Goal: Transaction & Acquisition: Purchase product/service

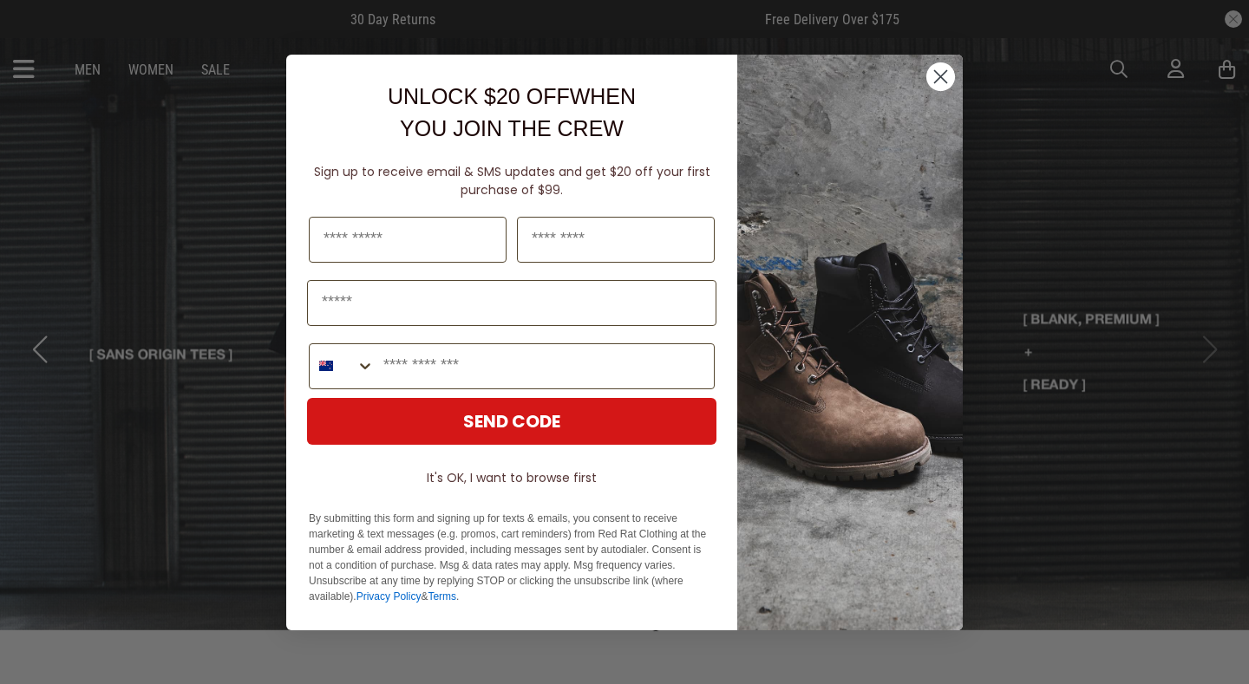
click at [942, 72] on circle "Close dialog" at bounding box center [940, 76] width 29 height 29
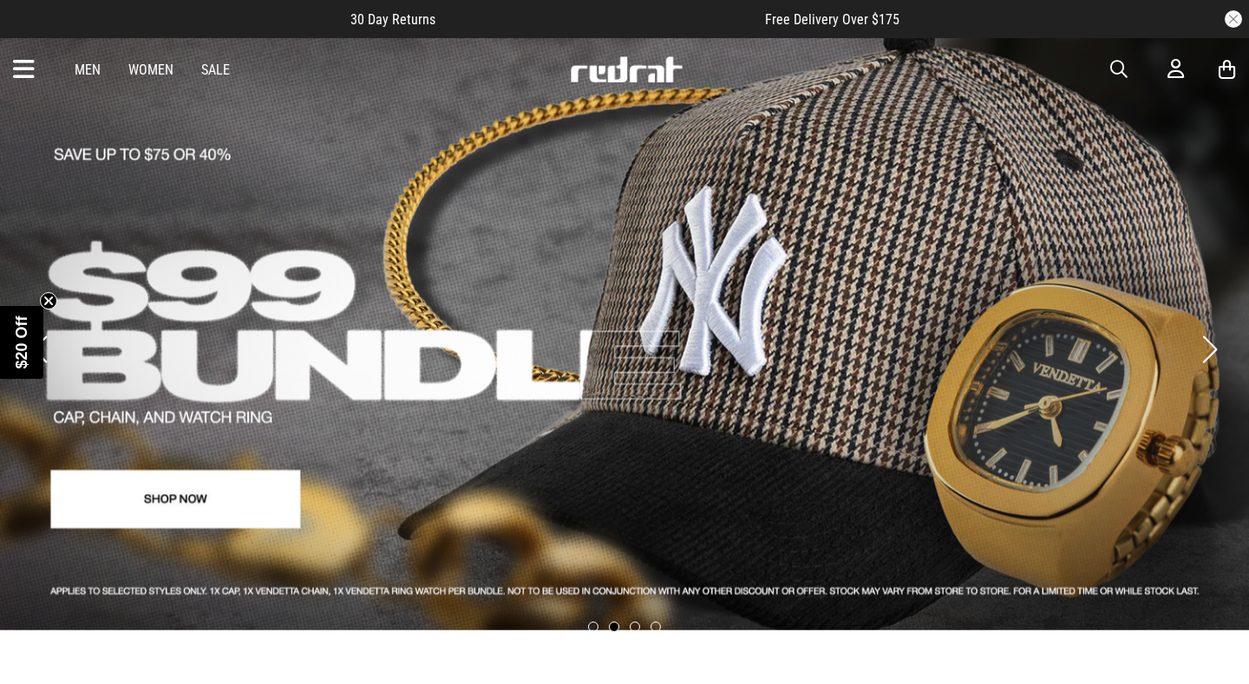
click at [213, 66] on link "Sale" at bounding box center [215, 70] width 29 height 16
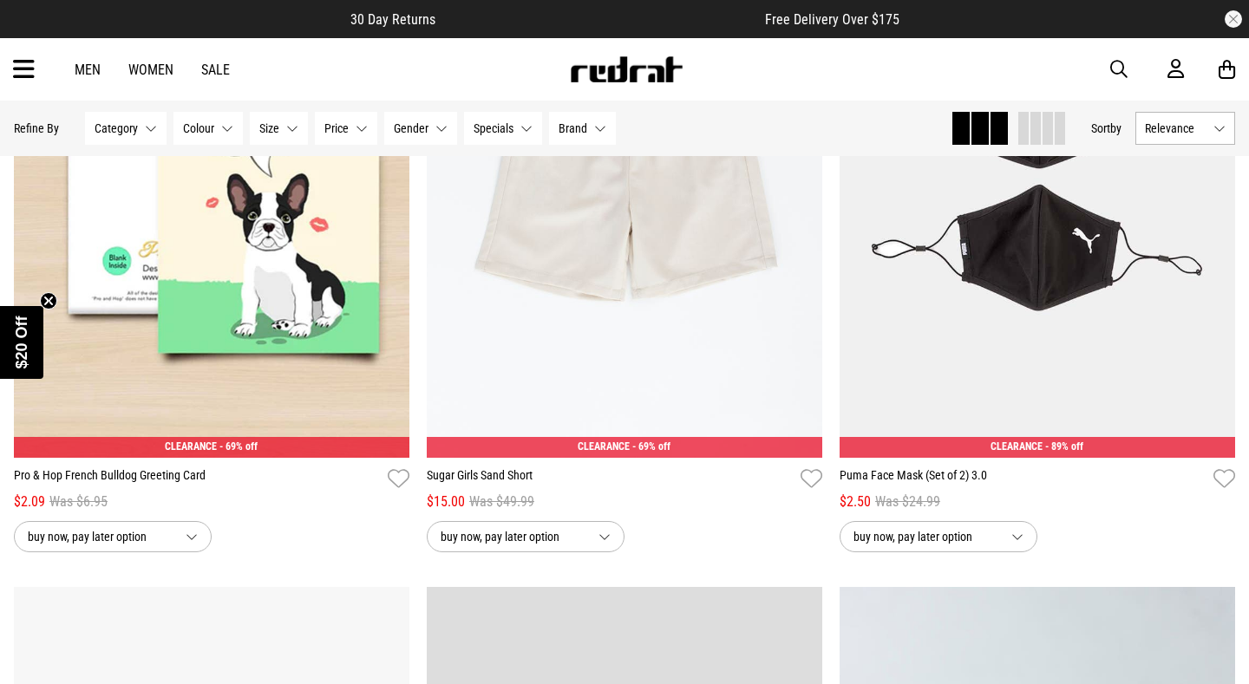
scroll to position [1769, 0]
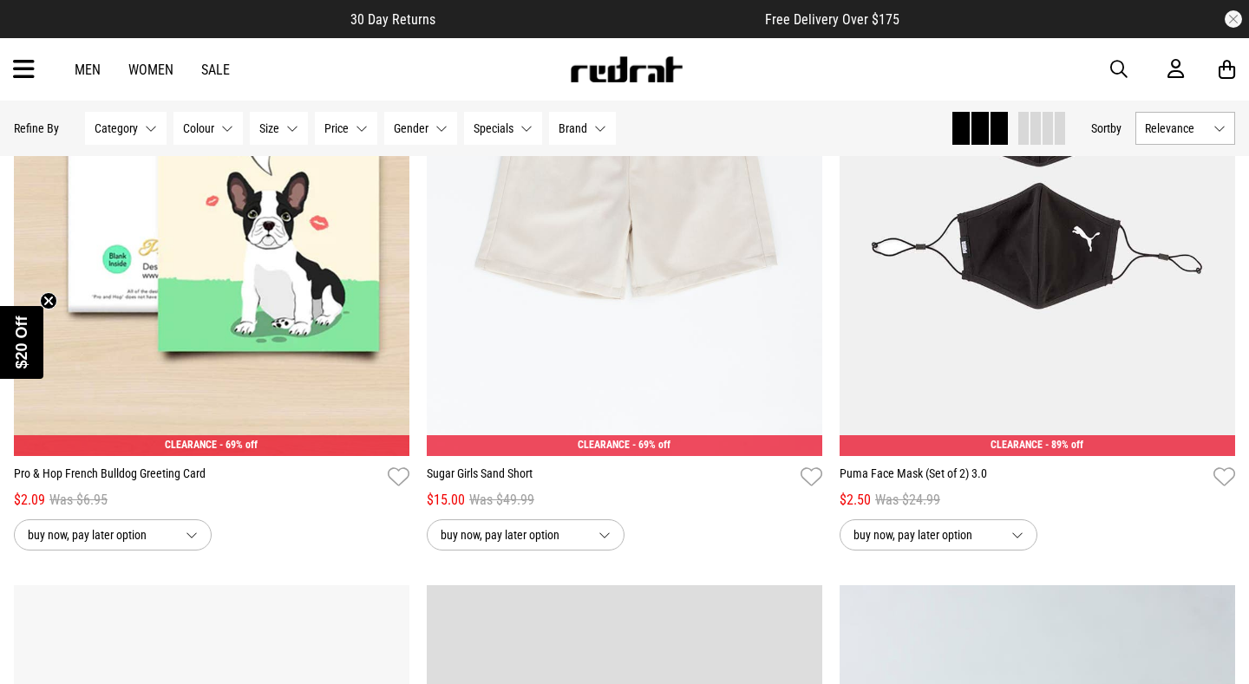
click at [421, 134] on span "Gender" at bounding box center [411, 128] width 35 height 14
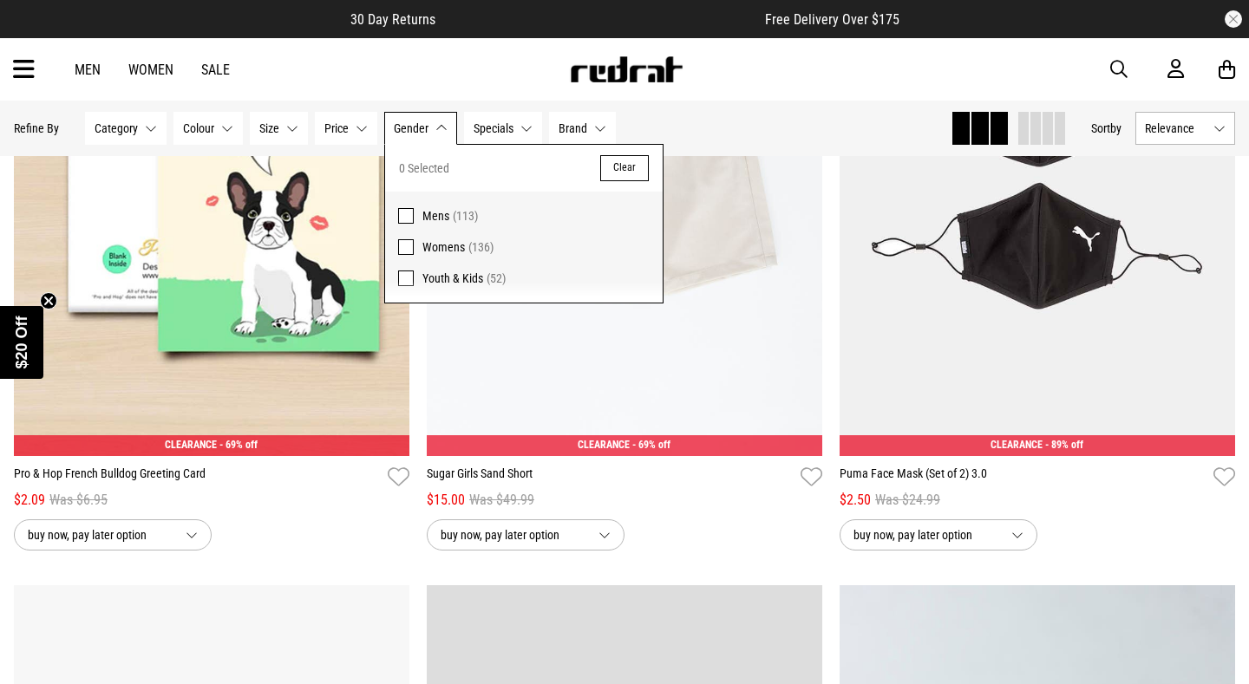
click at [406, 250] on span at bounding box center [406, 247] width 16 height 16
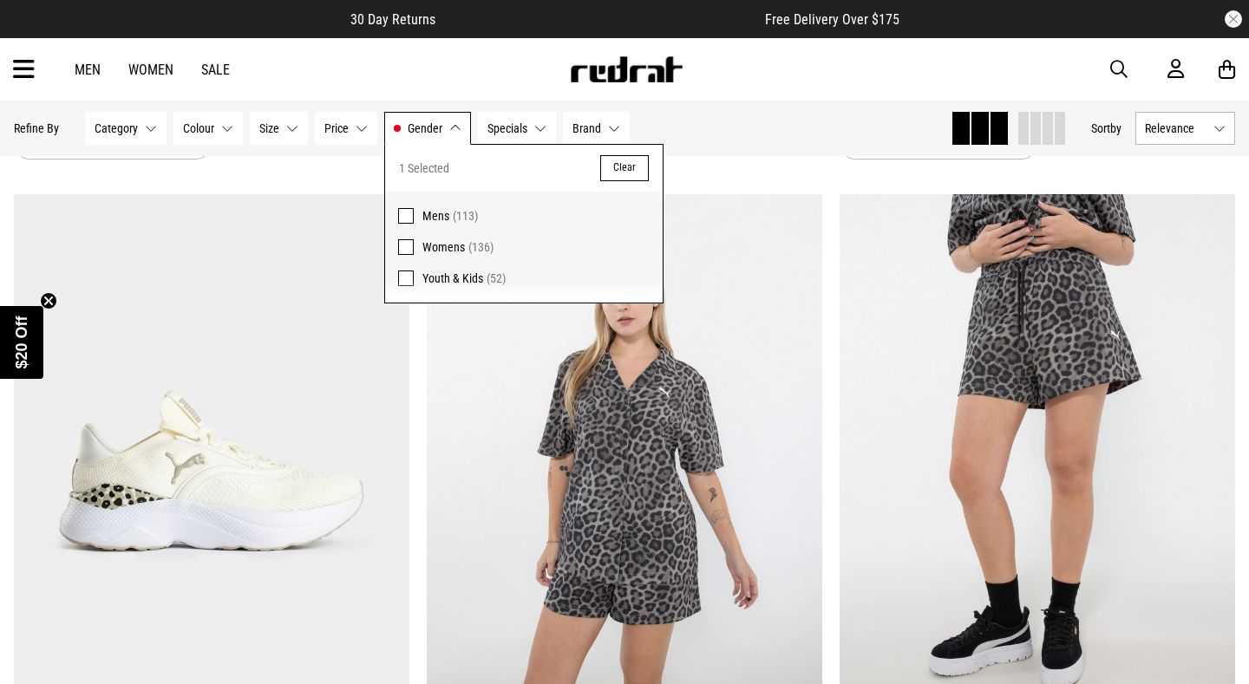
scroll to position [812, 0]
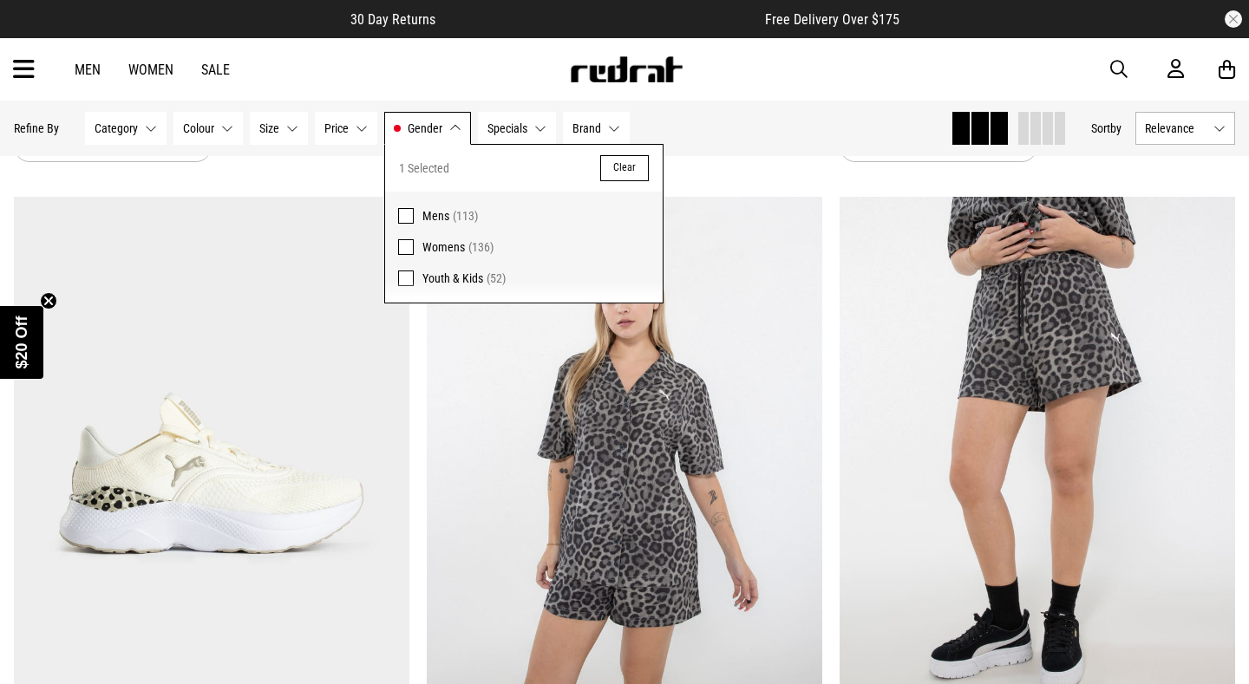
click at [450, 130] on button "Gender Womens" at bounding box center [427, 128] width 87 height 33
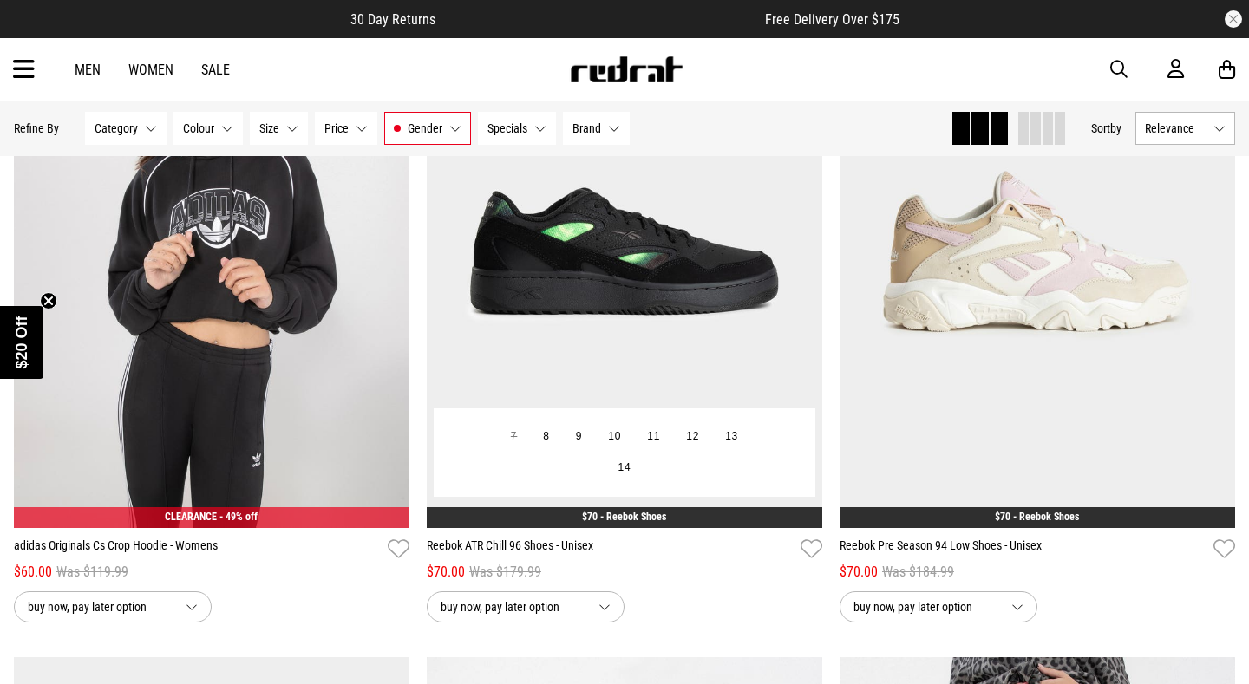
scroll to position [350, 0]
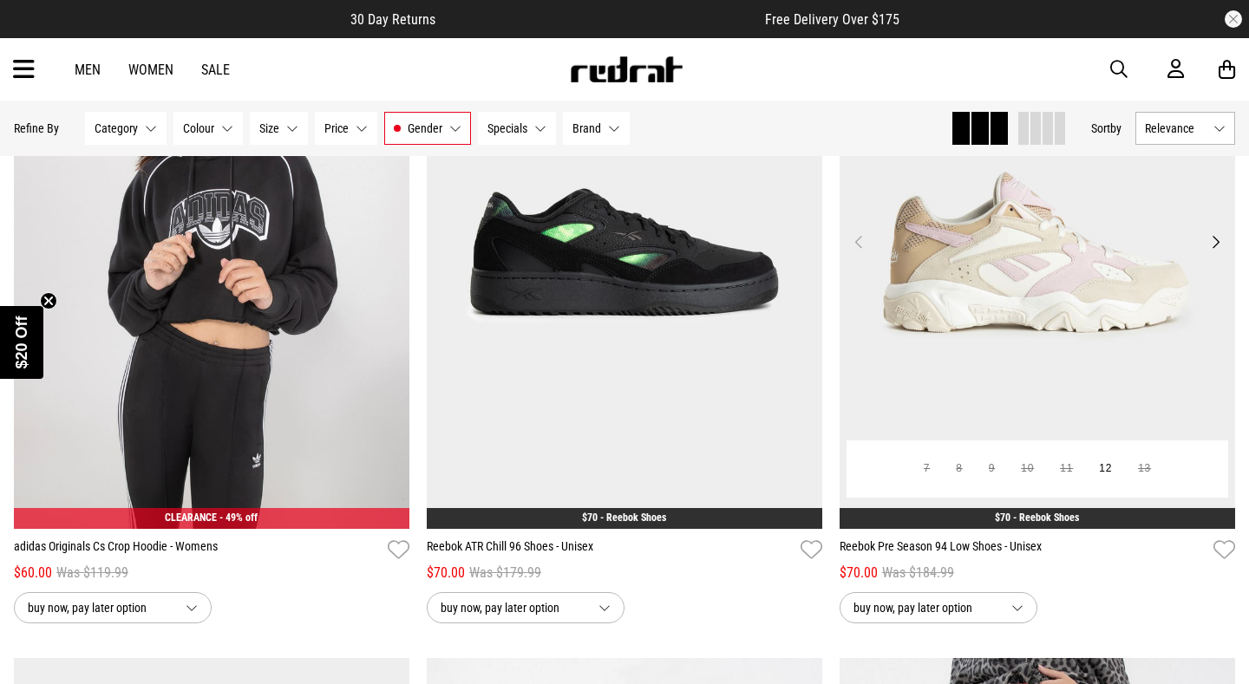
click at [1052, 291] on img at bounding box center [1038, 252] width 396 height 553
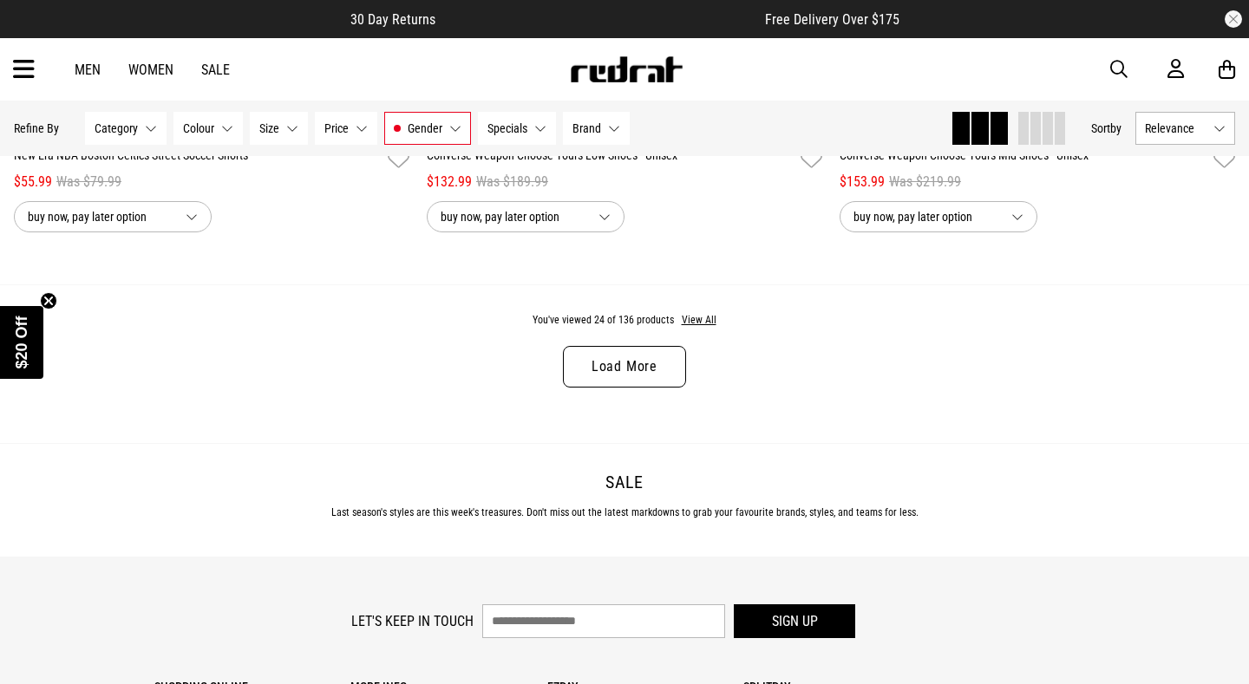
scroll to position [5526, 0]
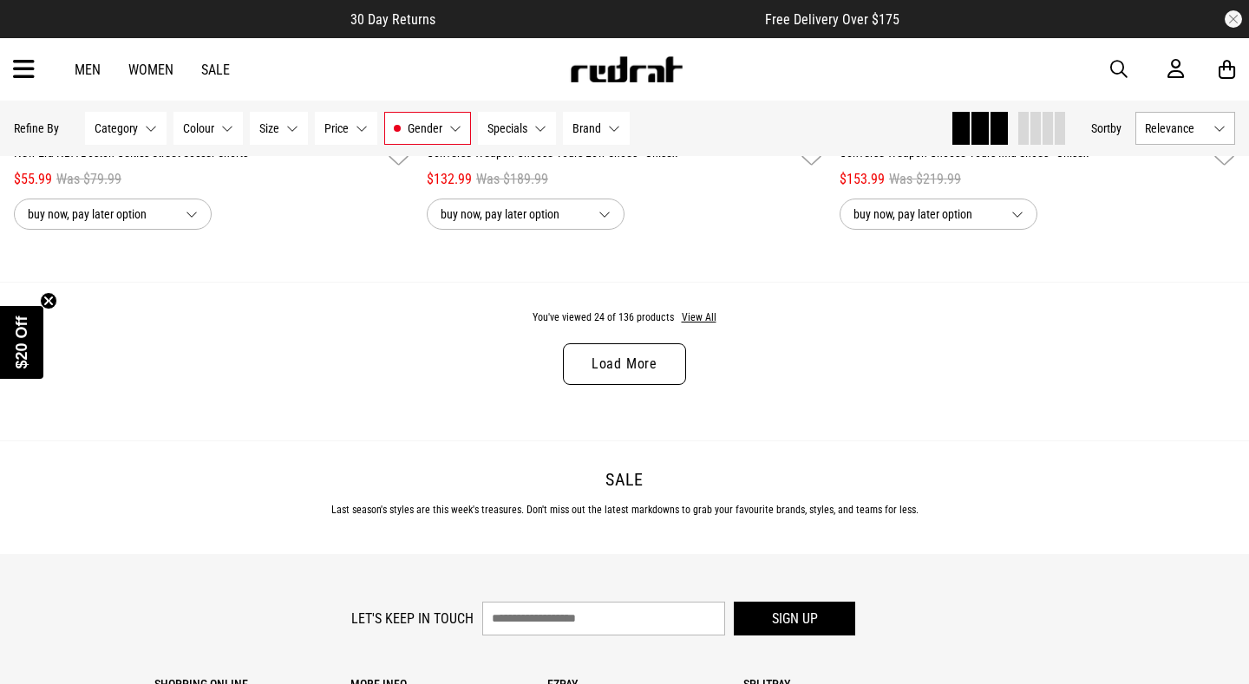
click at [651, 369] on link "Load More" at bounding box center [624, 365] width 123 height 42
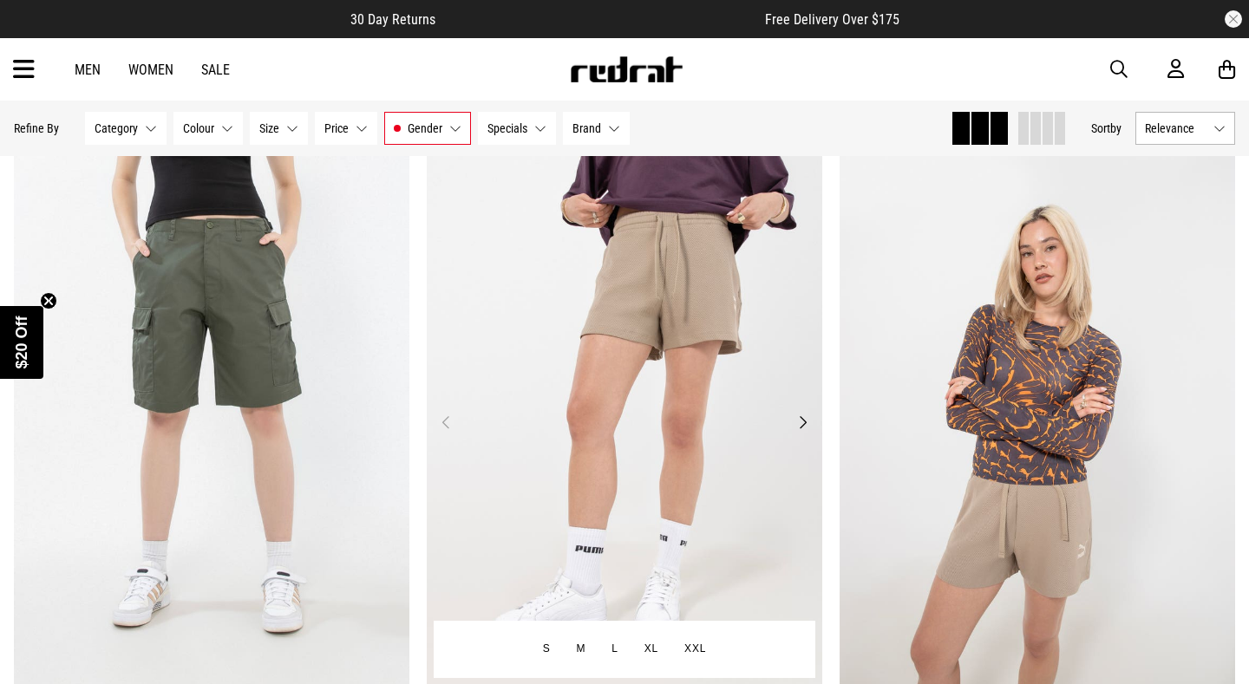
scroll to position [9050, 0]
click at [802, 411] on button "Next" at bounding box center [803, 421] width 22 height 21
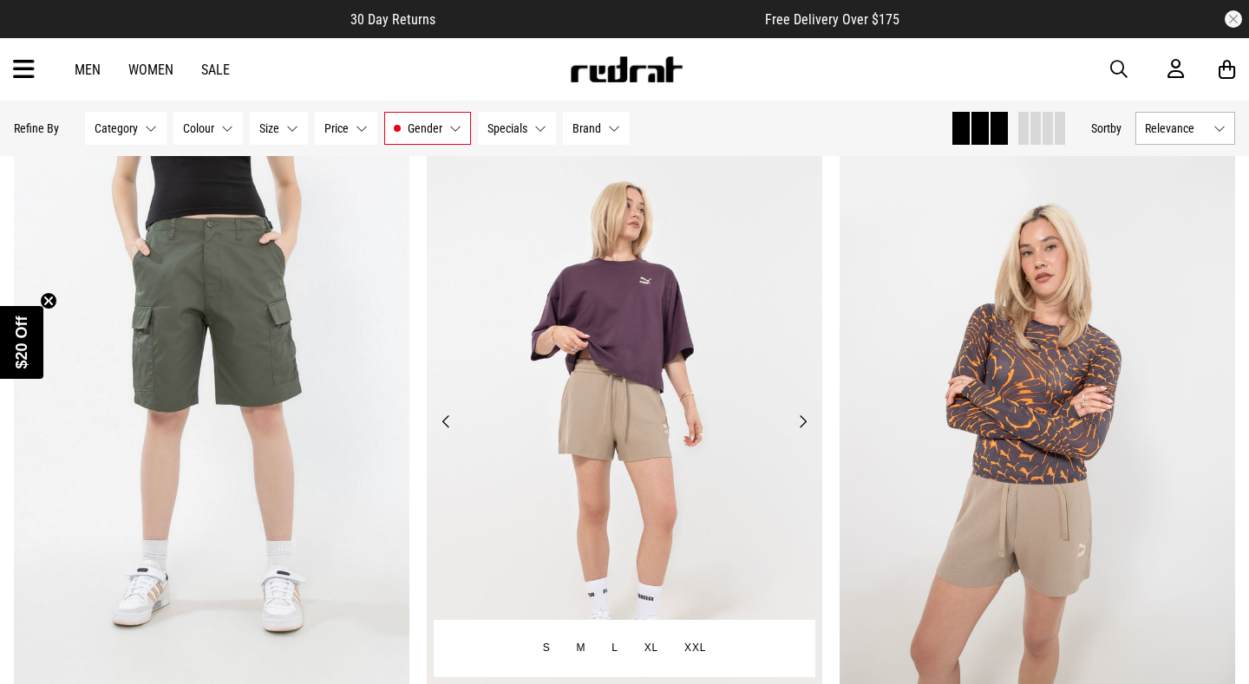
click at [802, 411] on button "Next" at bounding box center [803, 421] width 22 height 21
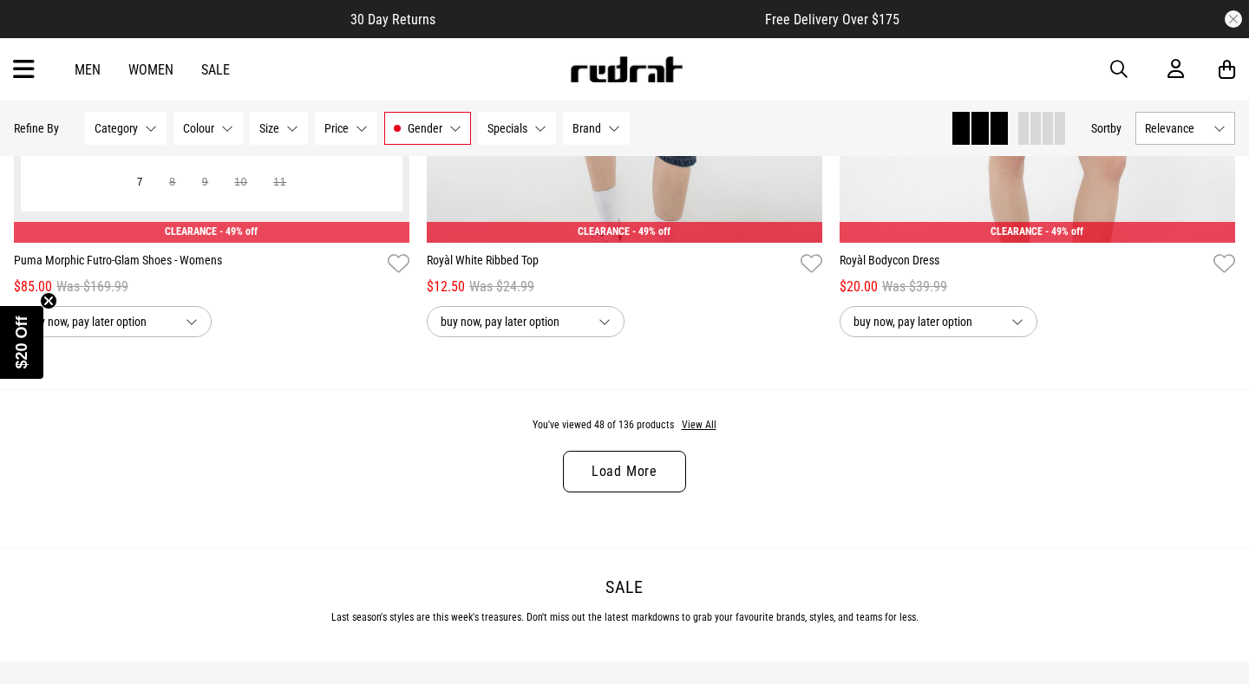
scroll to position [10883, 0]
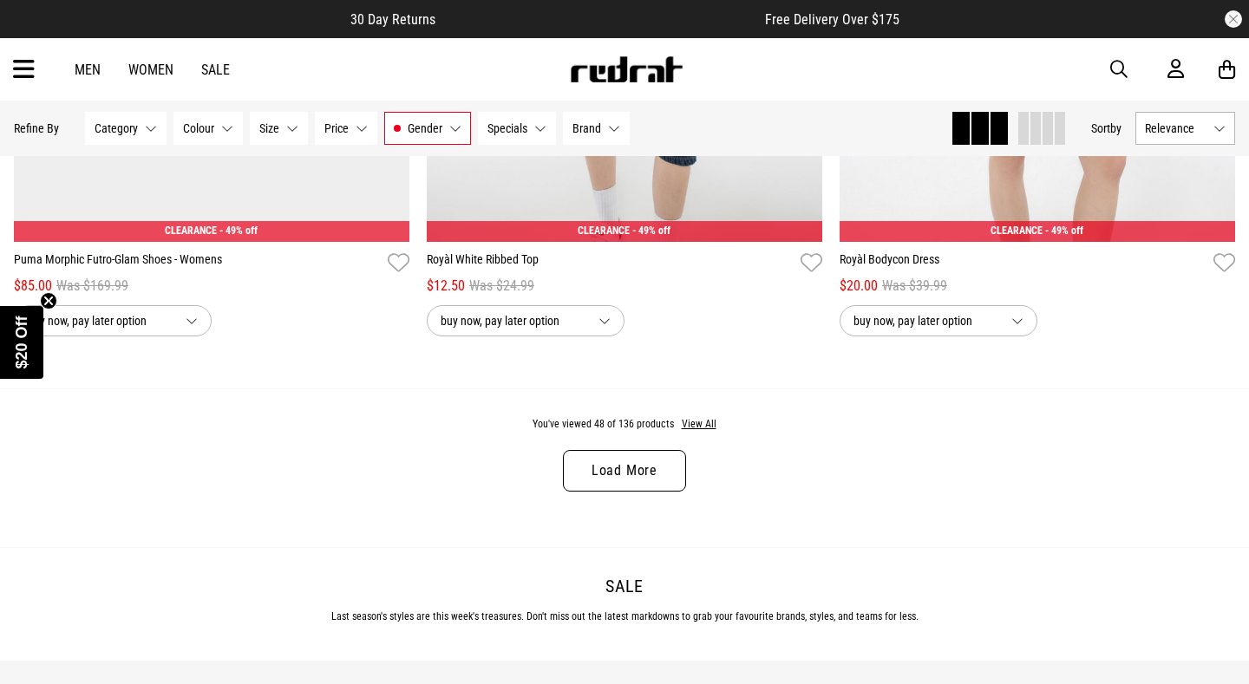
click at [612, 474] on link "Load More" at bounding box center [624, 471] width 123 height 42
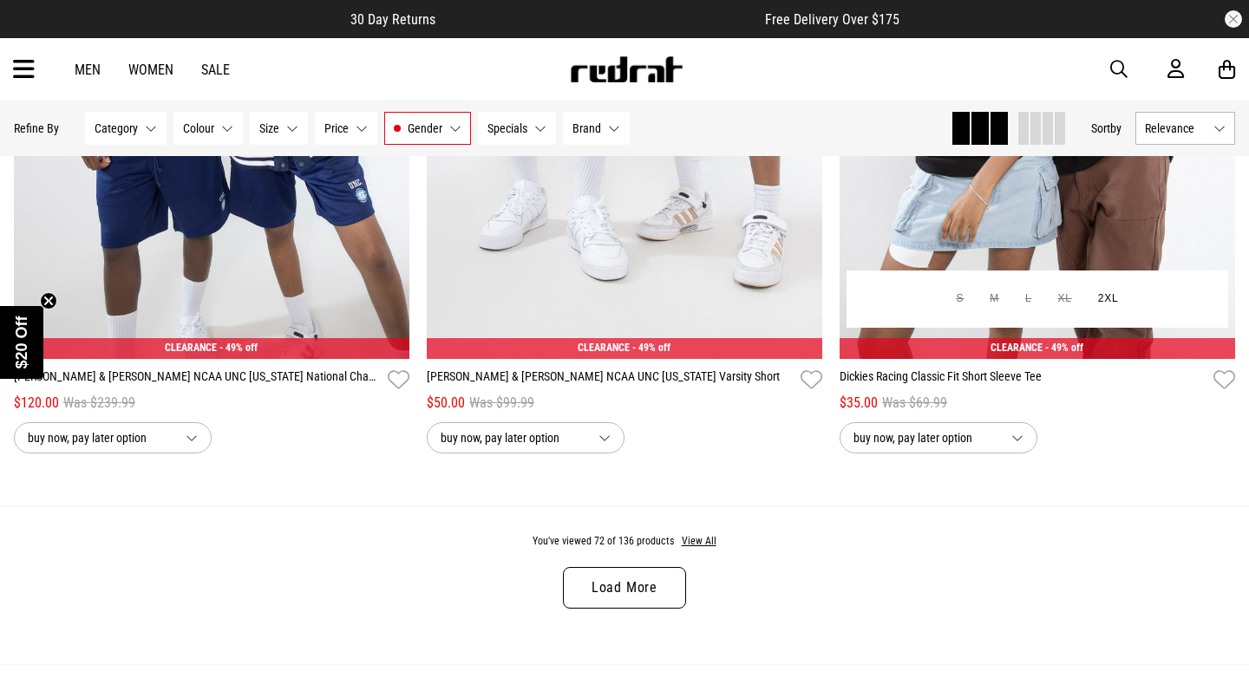
scroll to position [16428, 0]
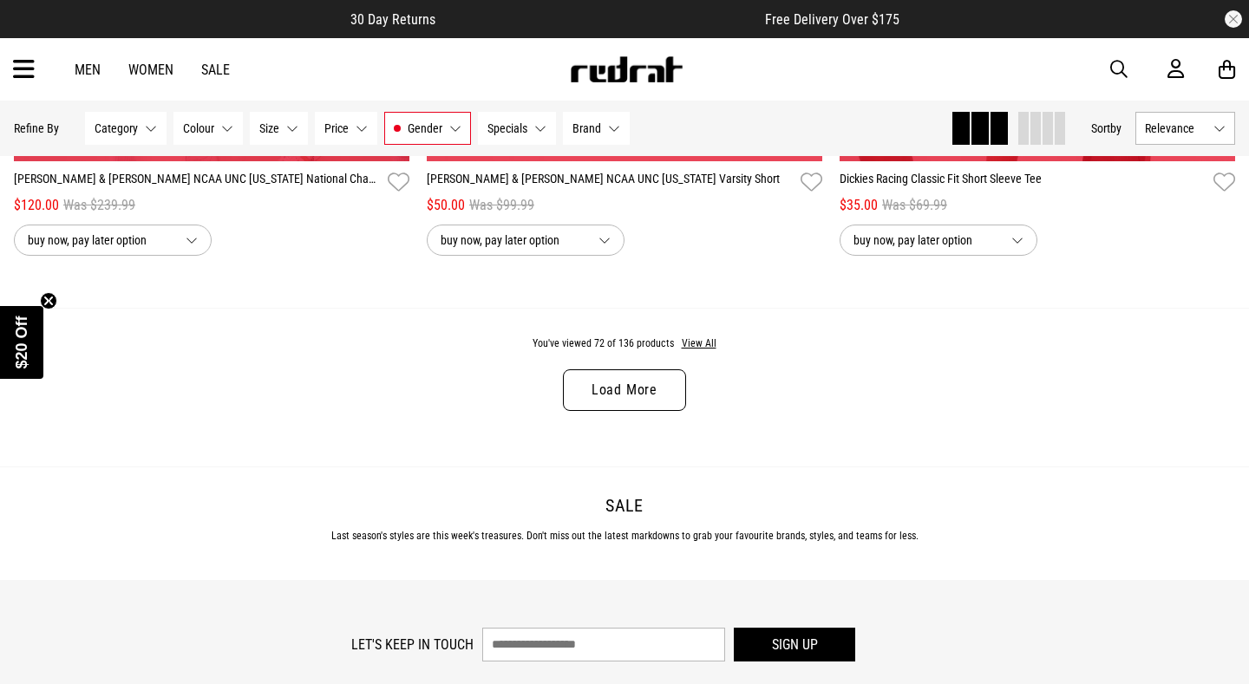
click at [660, 377] on link "Load More" at bounding box center [624, 391] width 123 height 42
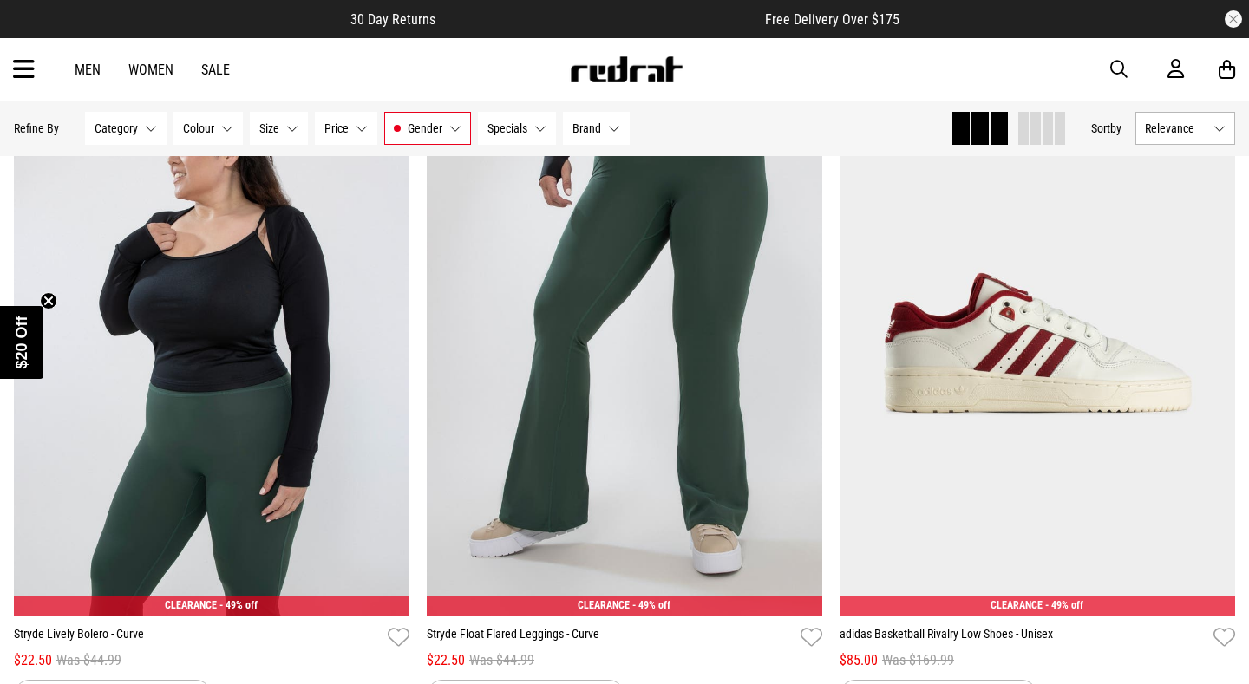
scroll to position [16659, 0]
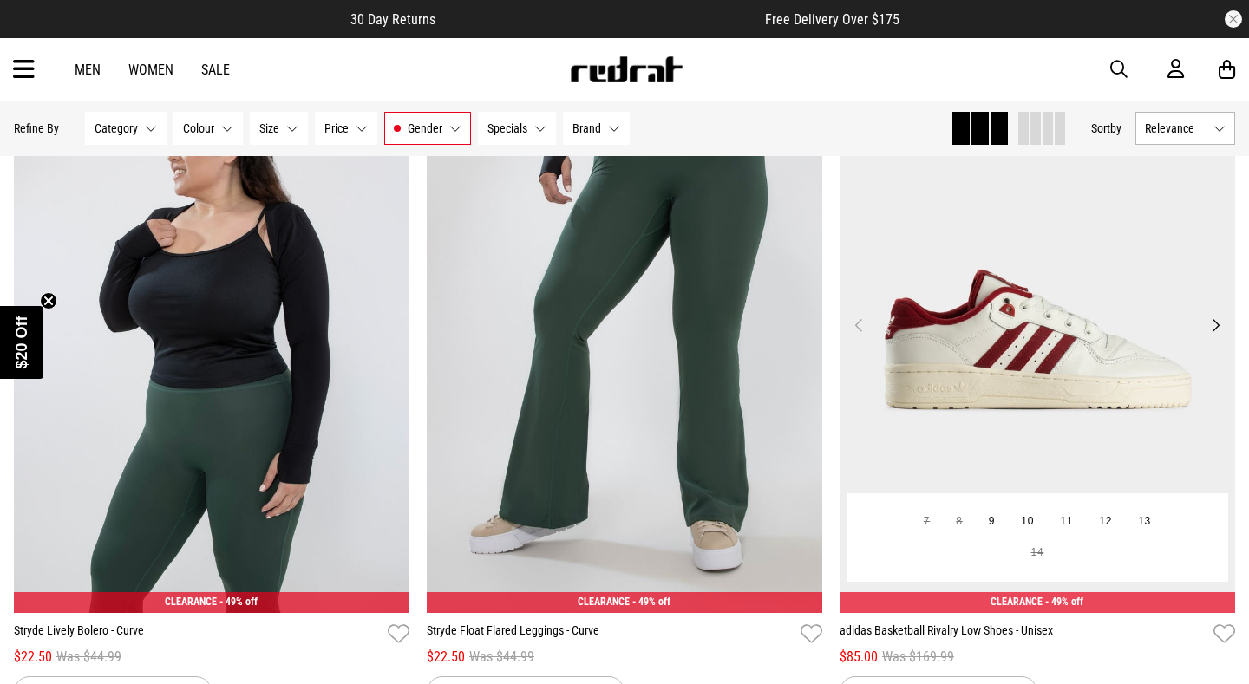
click at [946, 405] on img at bounding box center [1038, 335] width 396 height 553
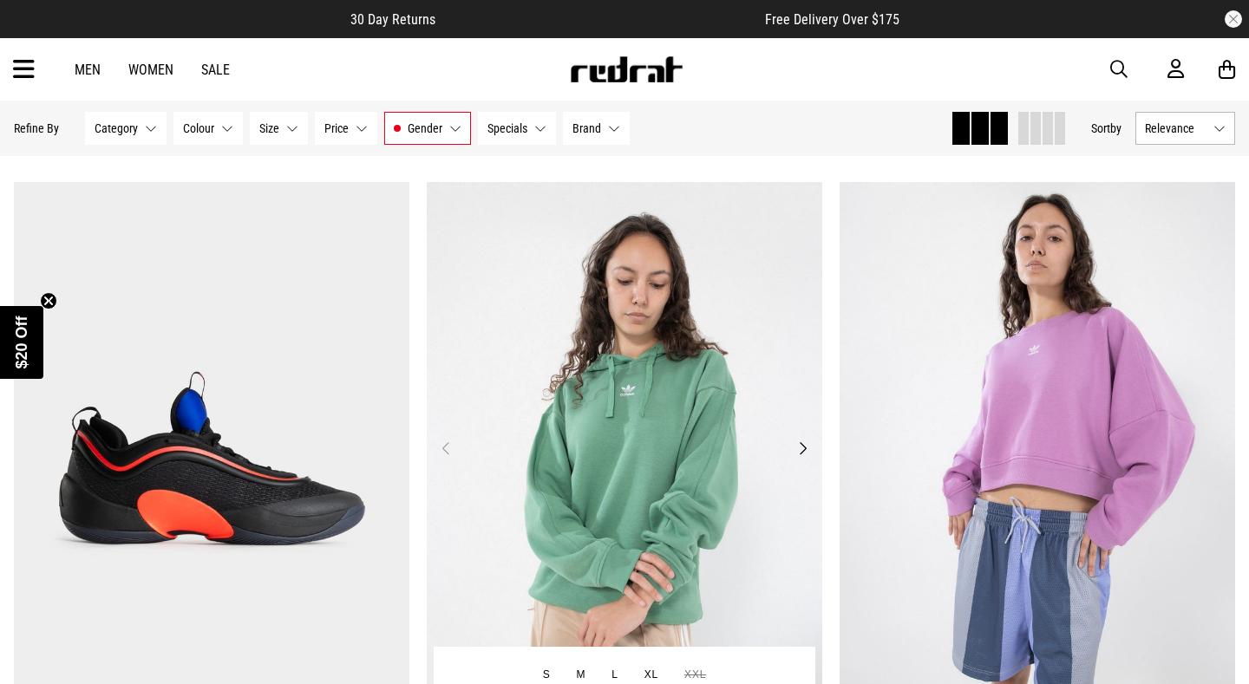
scroll to position [20619, 0]
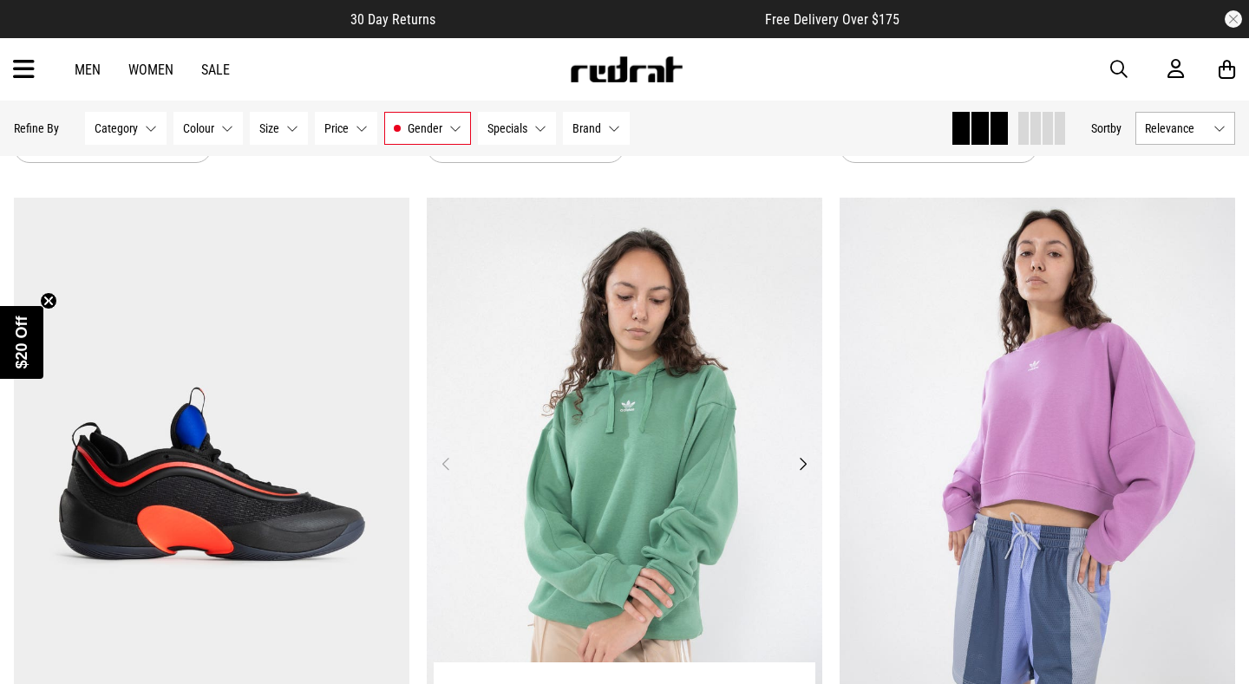
click at [562, 363] on img at bounding box center [625, 474] width 396 height 553
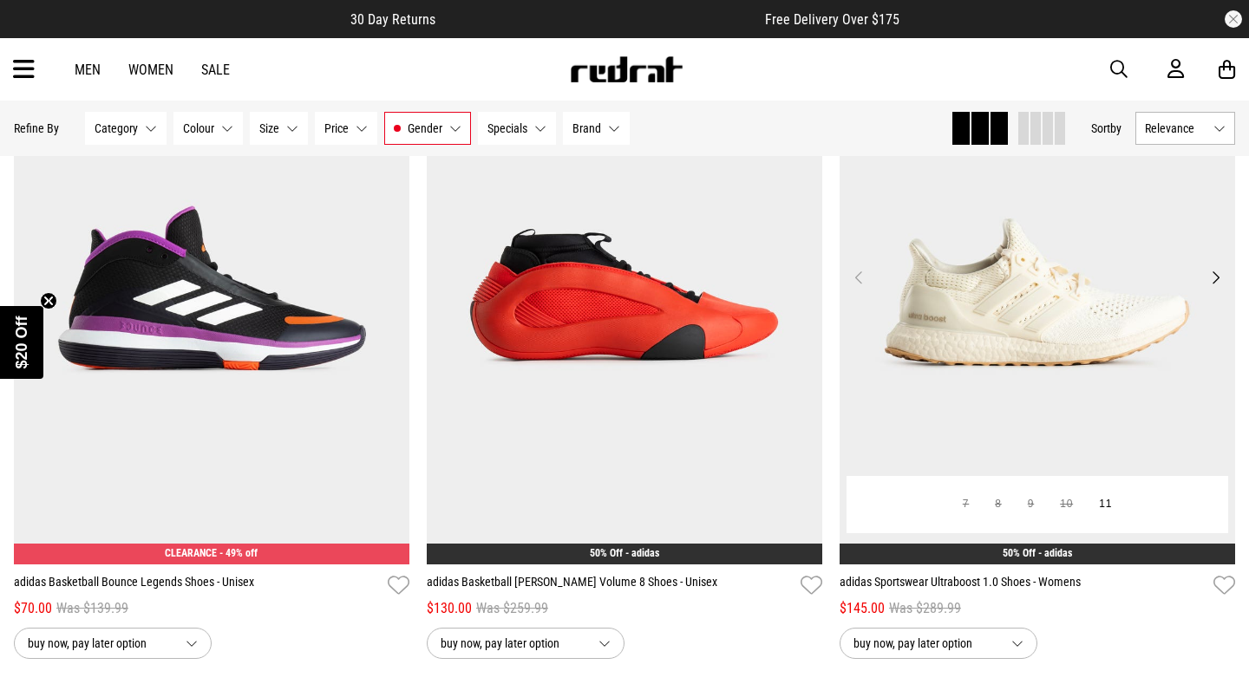
scroll to position [21703, 0]
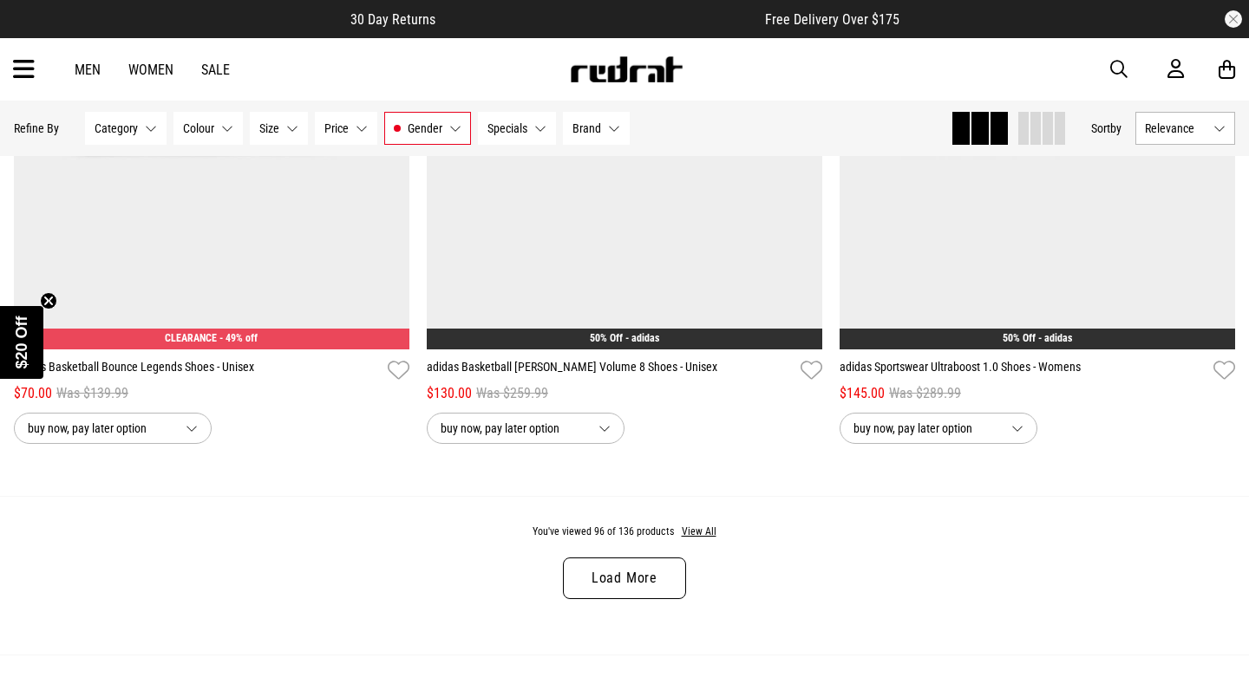
click at [641, 563] on link "Load More" at bounding box center [624, 579] width 123 height 42
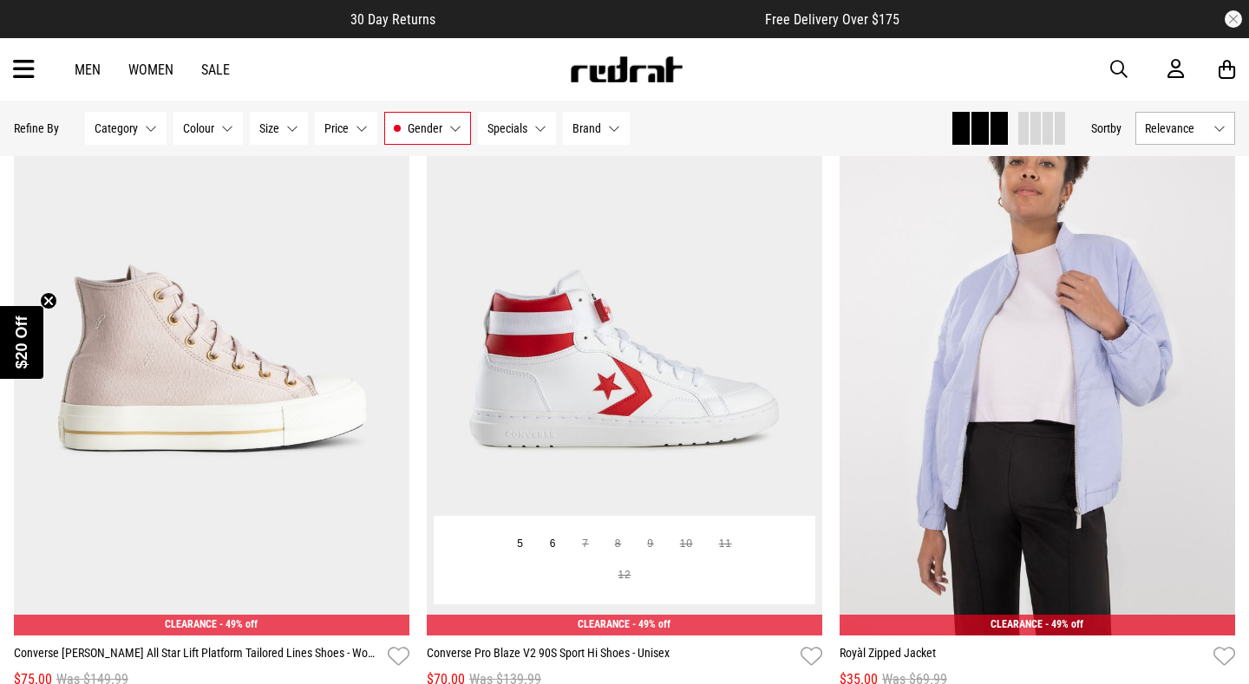
scroll to position [22750, 0]
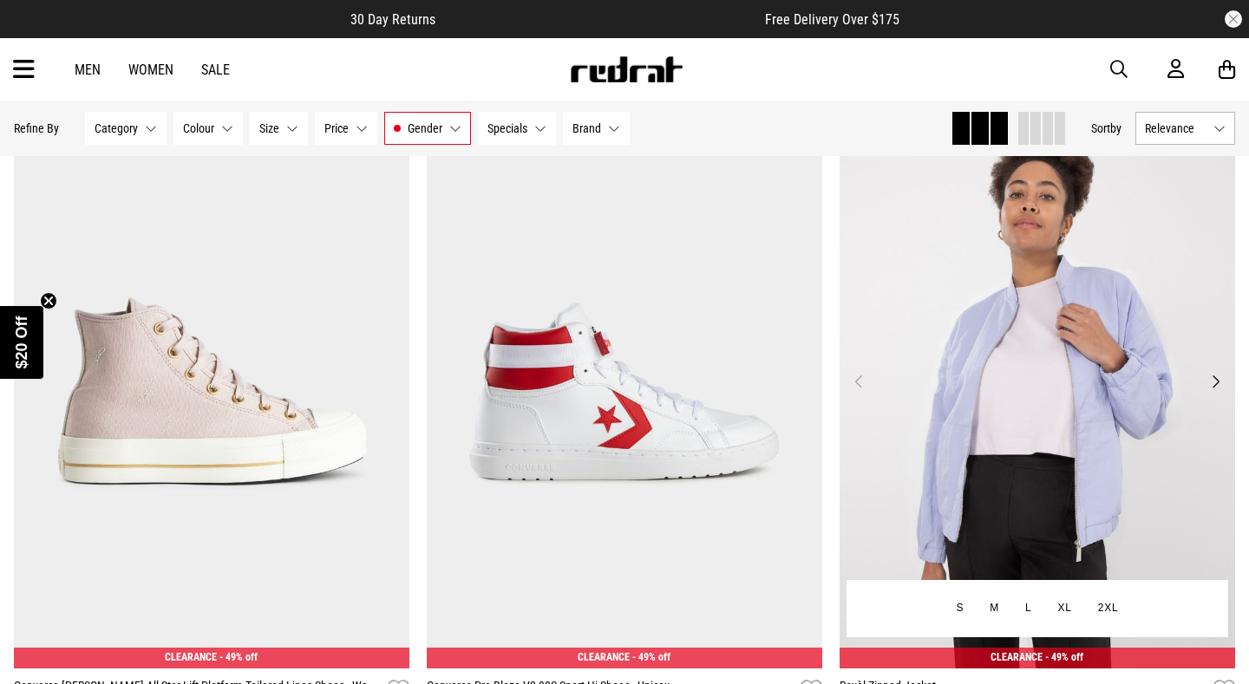
click at [1216, 371] on button "Next" at bounding box center [1216, 381] width 22 height 21
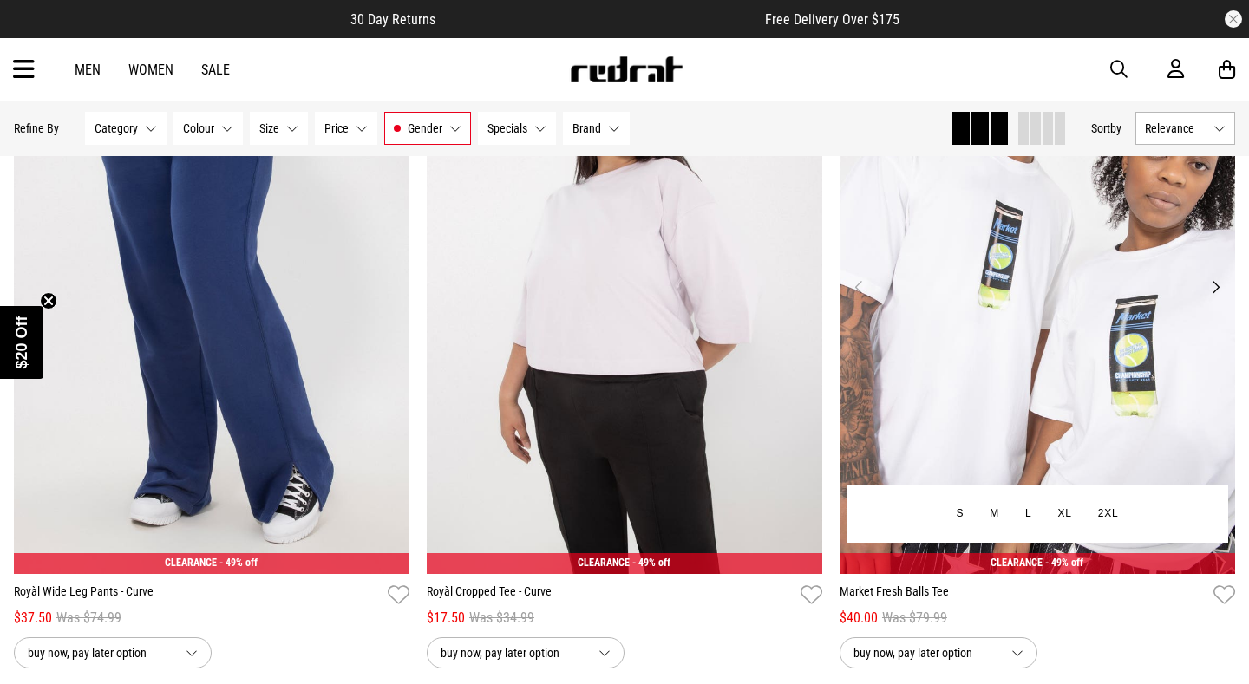
scroll to position [24908, 0]
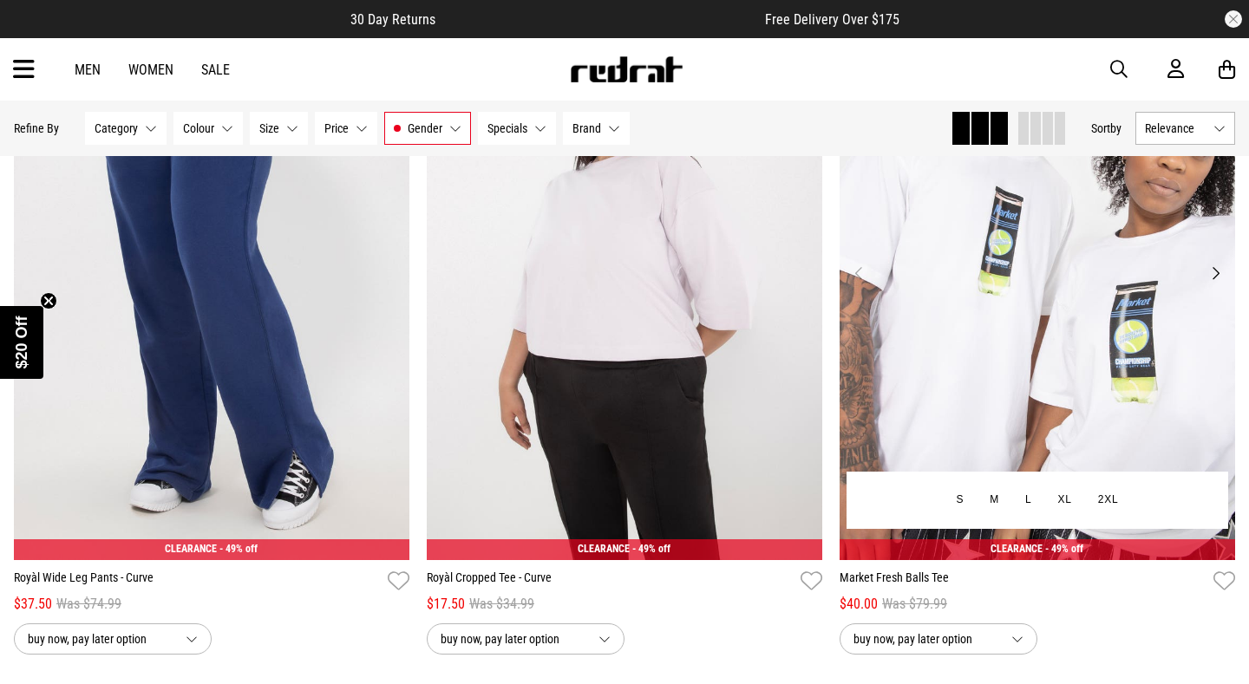
click at [1021, 348] on img at bounding box center [1038, 283] width 396 height 553
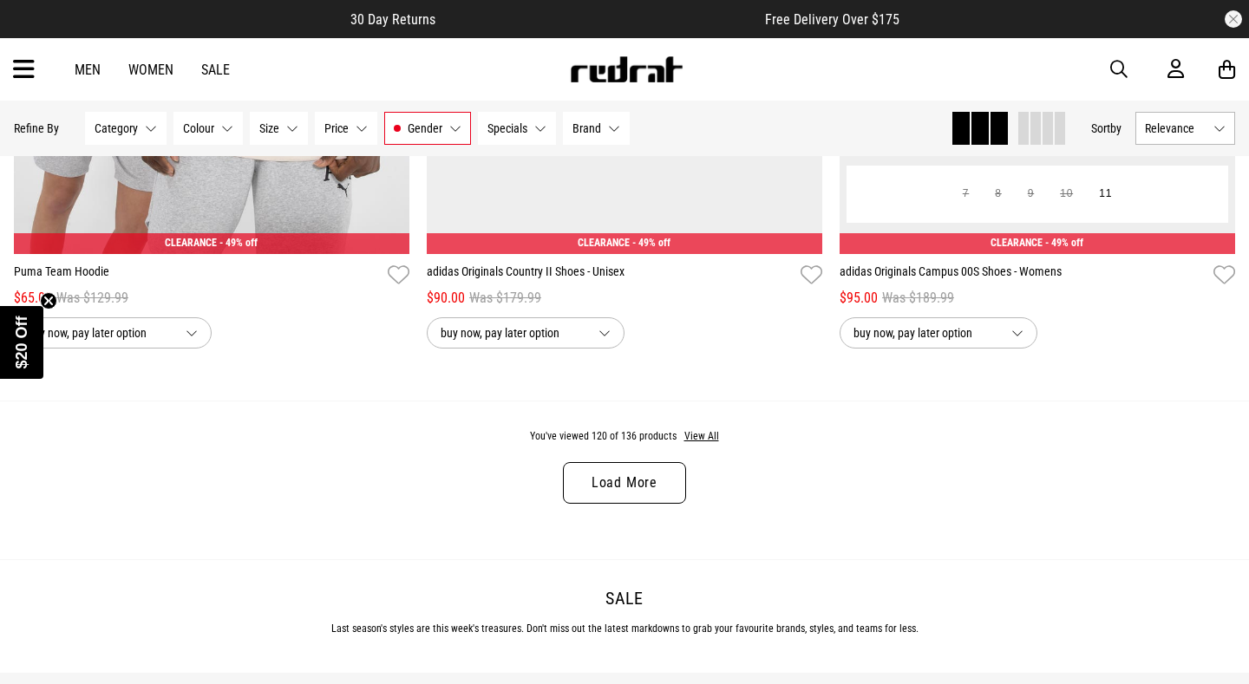
scroll to position [27270, 0]
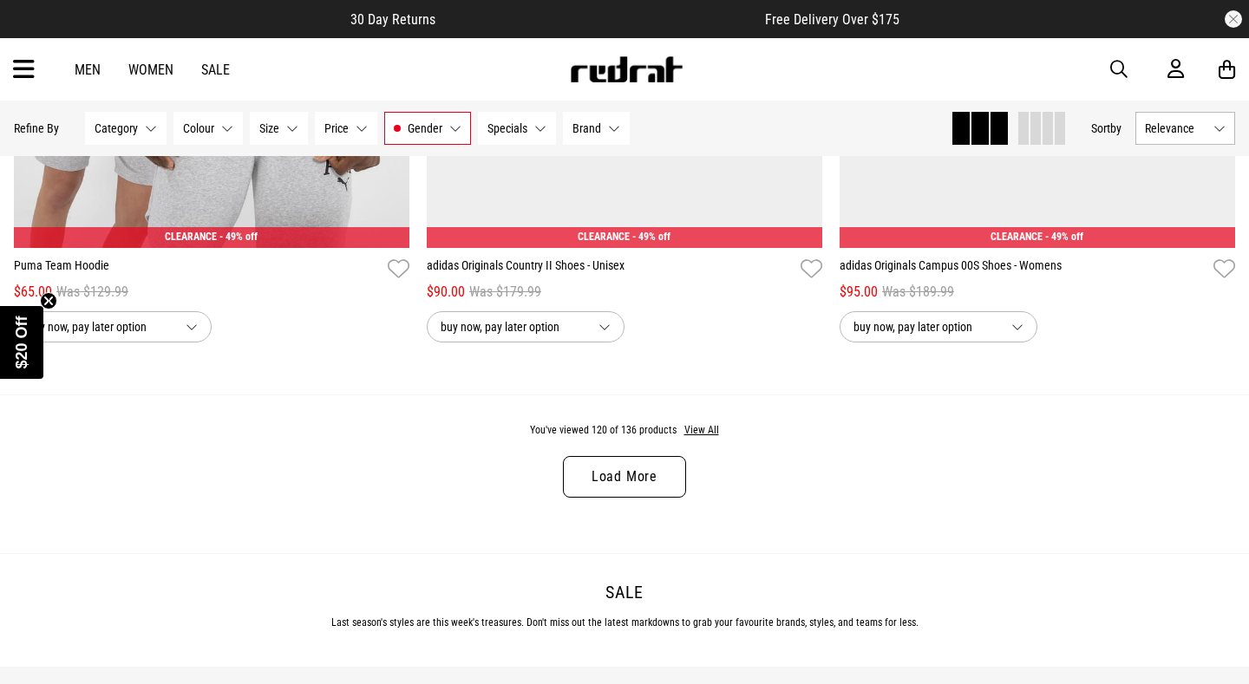
click at [645, 456] on link "Load More" at bounding box center [624, 477] width 123 height 42
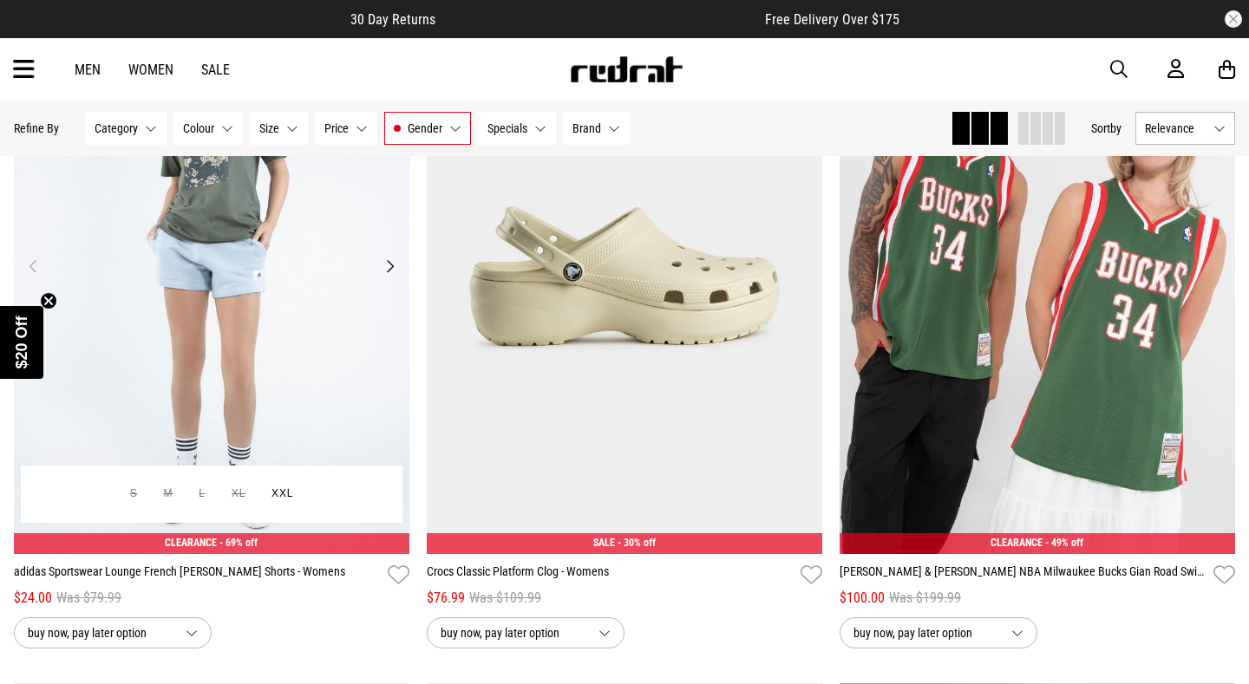
scroll to position [29015, 0]
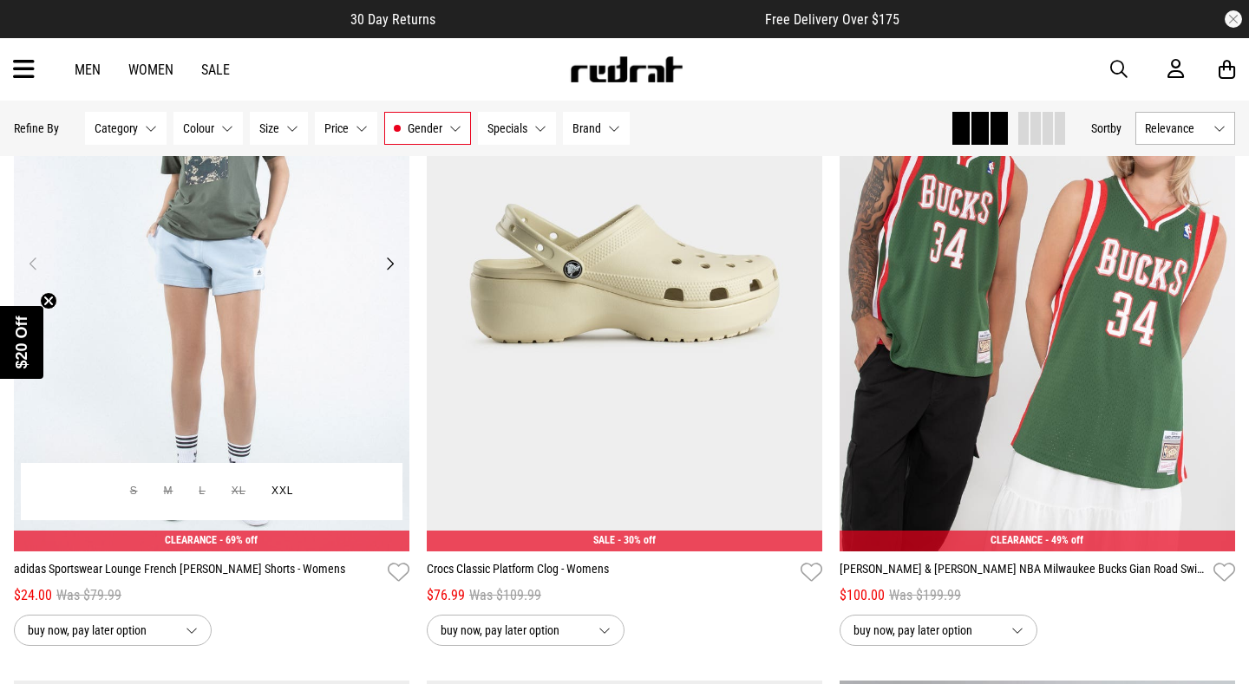
click at [390, 253] on button "Next" at bounding box center [390, 263] width 22 height 21
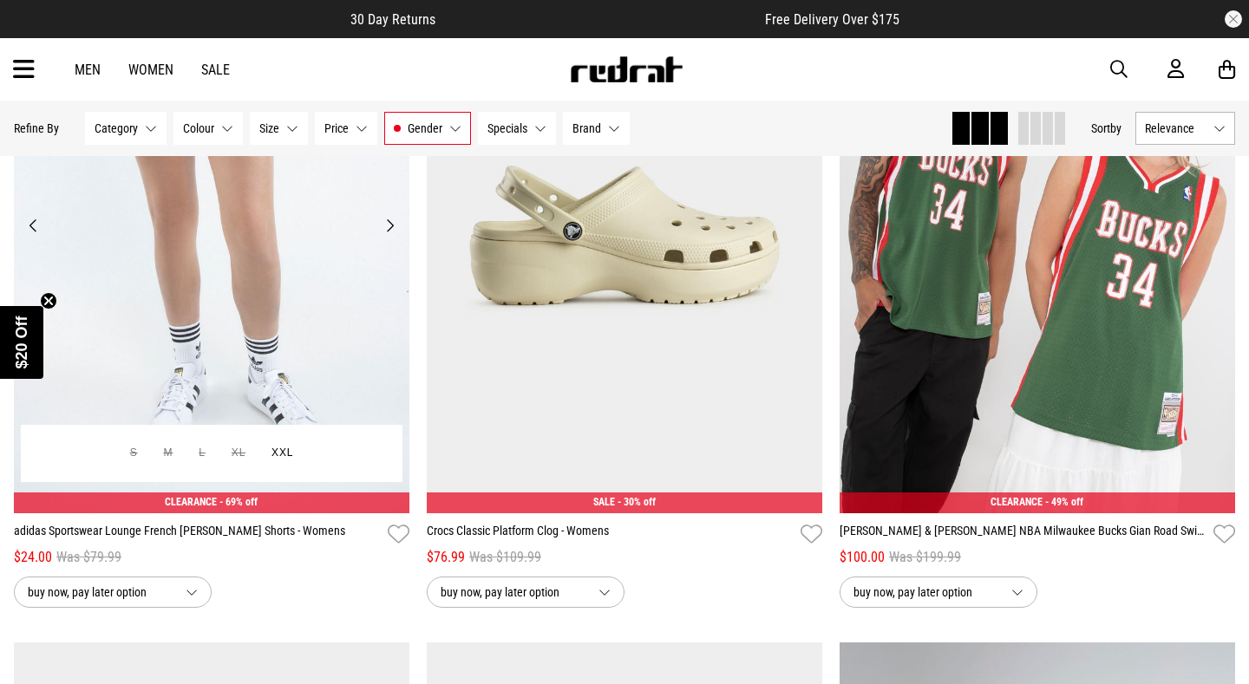
scroll to position [28846, 0]
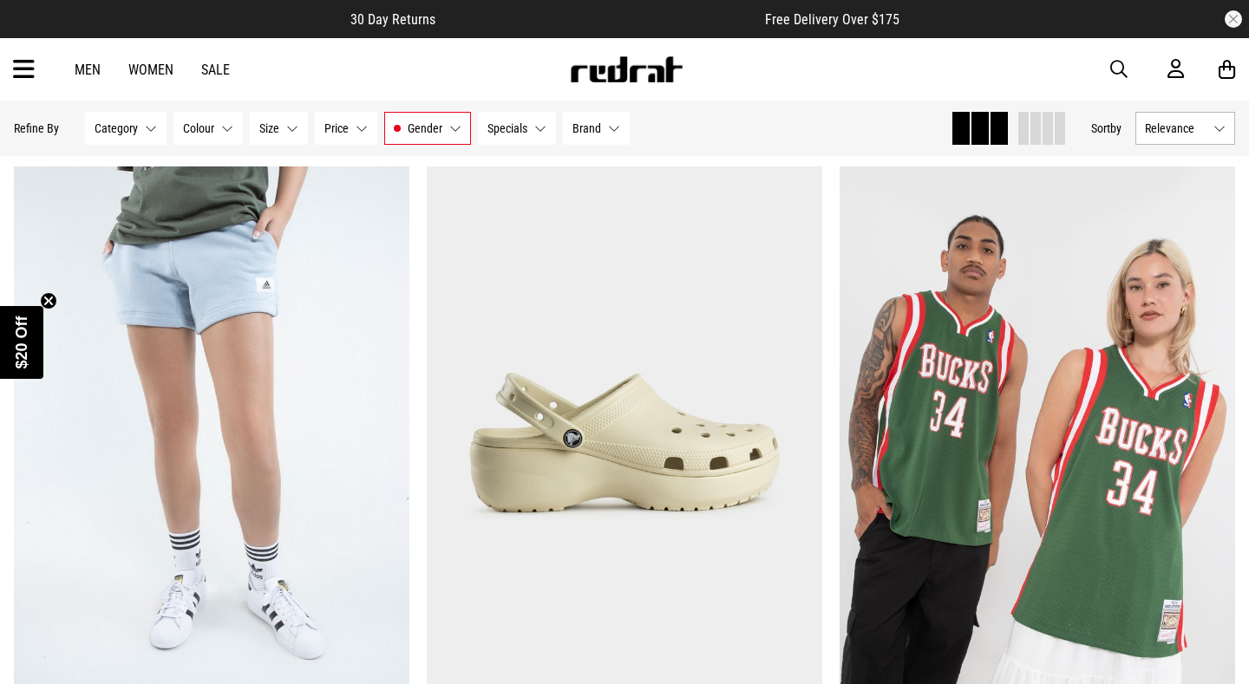
click at [49, 299] on circle "Close teaser" at bounding box center [49, 300] width 16 height 16
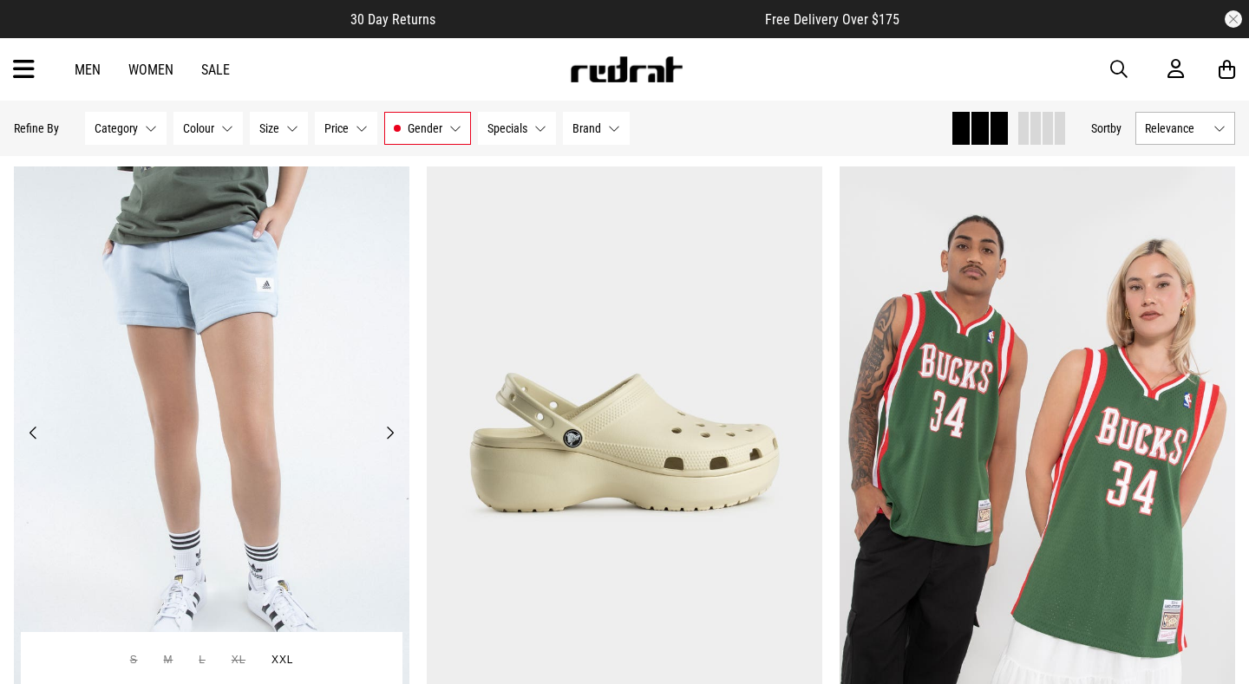
click at [33, 422] on button "Previous" at bounding box center [34, 432] width 22 height 21
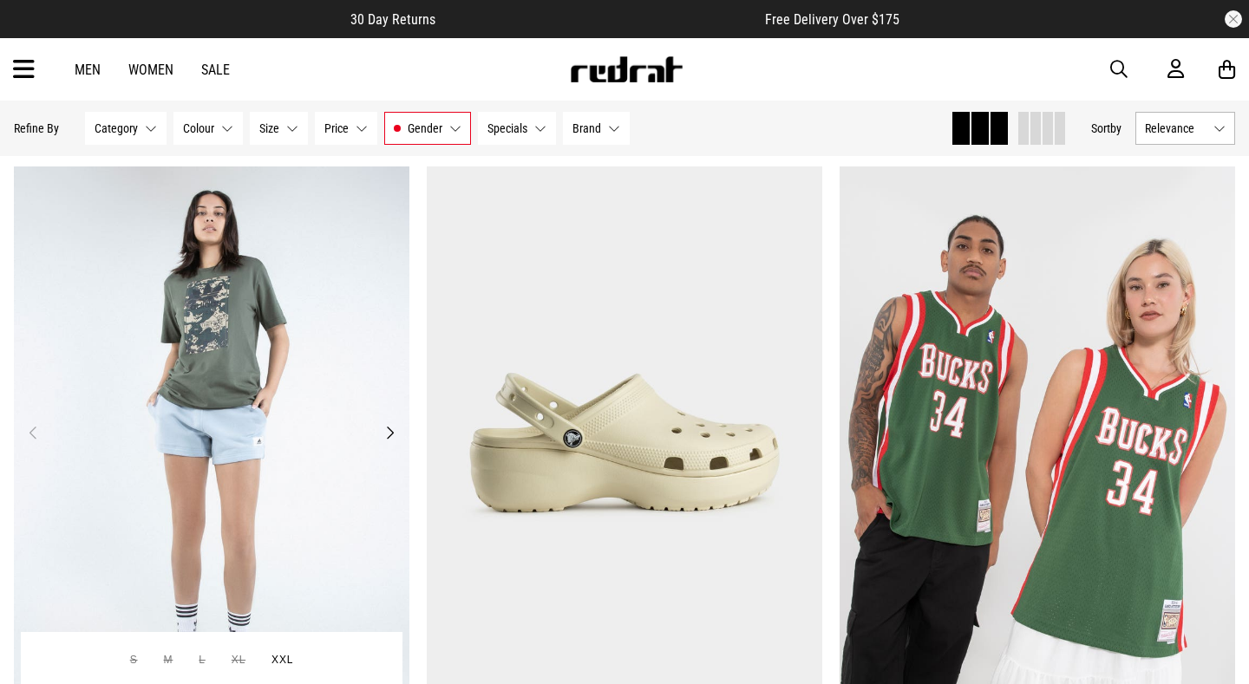
click at [33, 422] on button "Previous" at bounding box center [34, 432] width 22 height 21
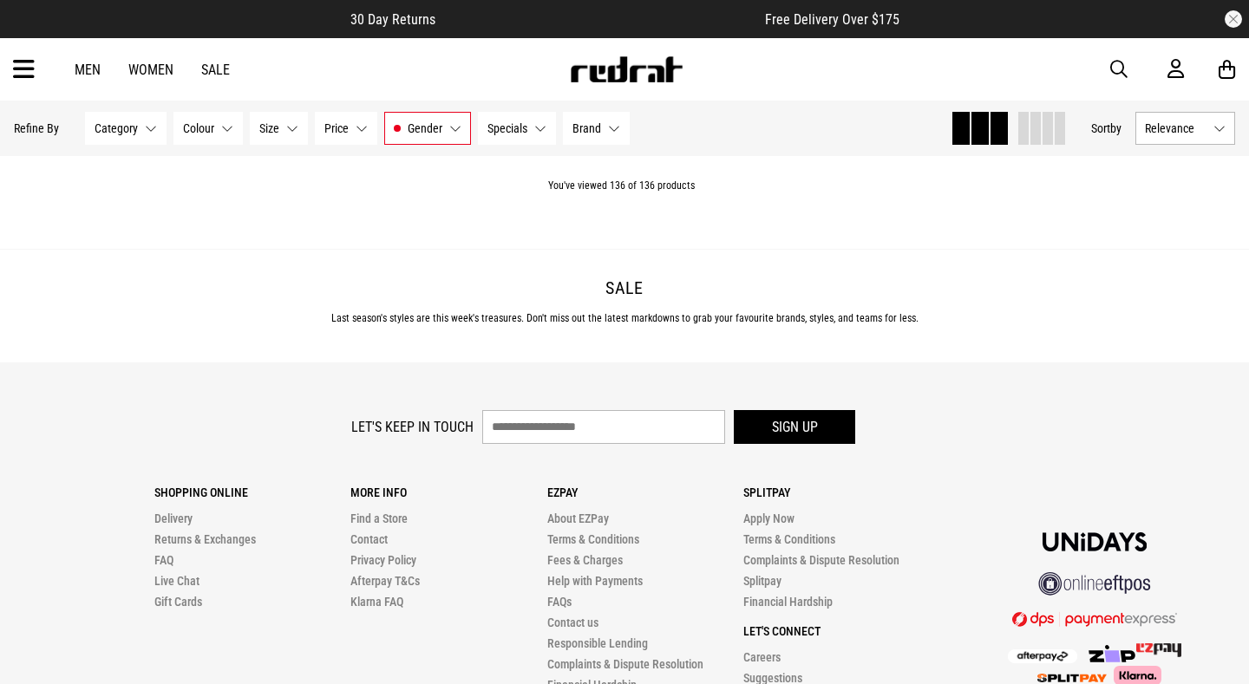
scroll to position [31666, 0]
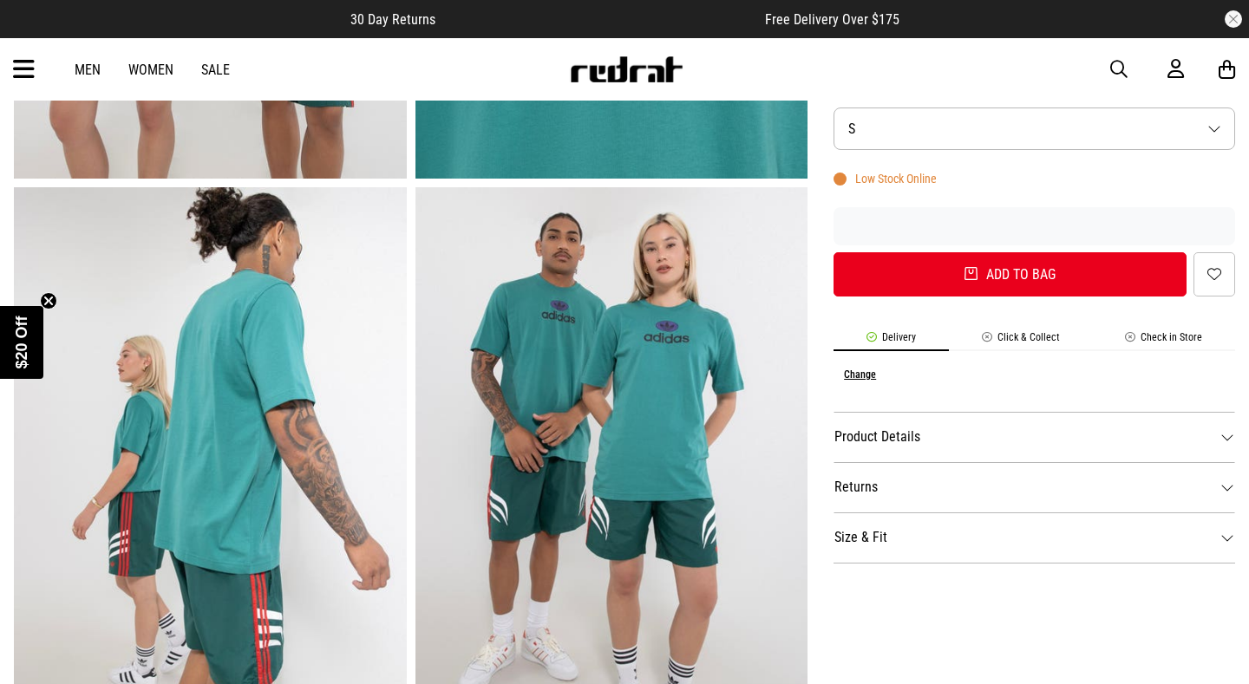
scroll to position [536, 0]
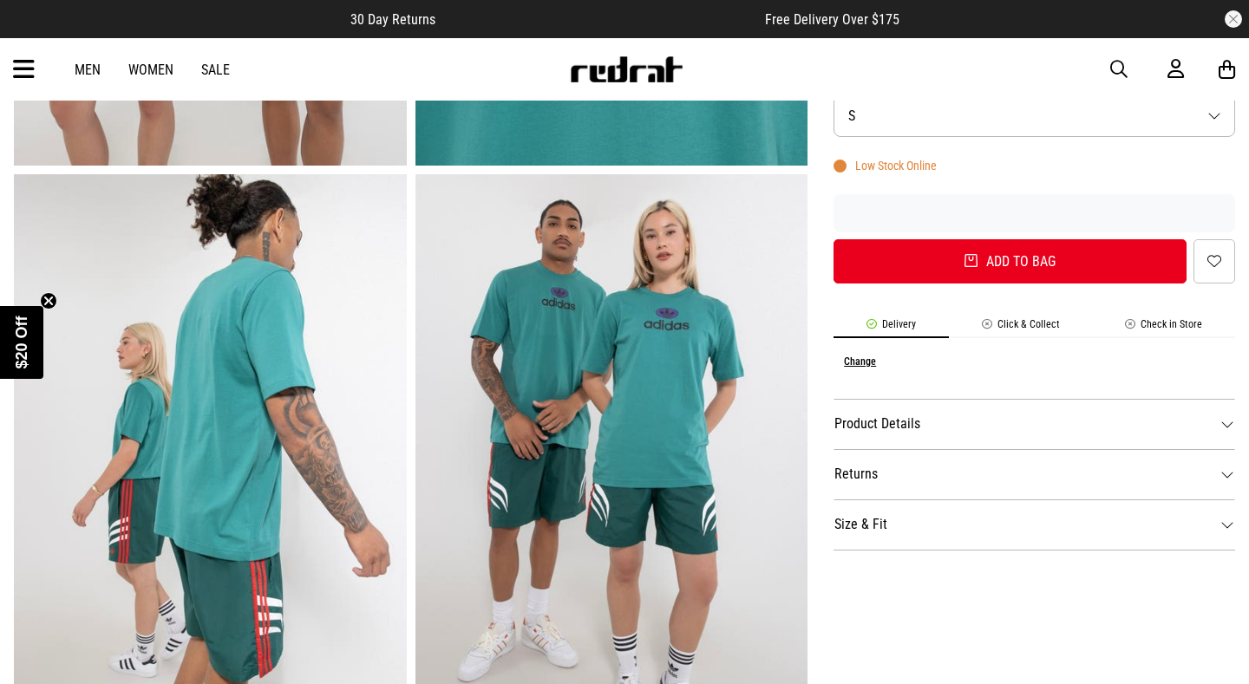
click at [949, 118] on button "Size S" at bounding box center [1035, 116] width 402 height 43
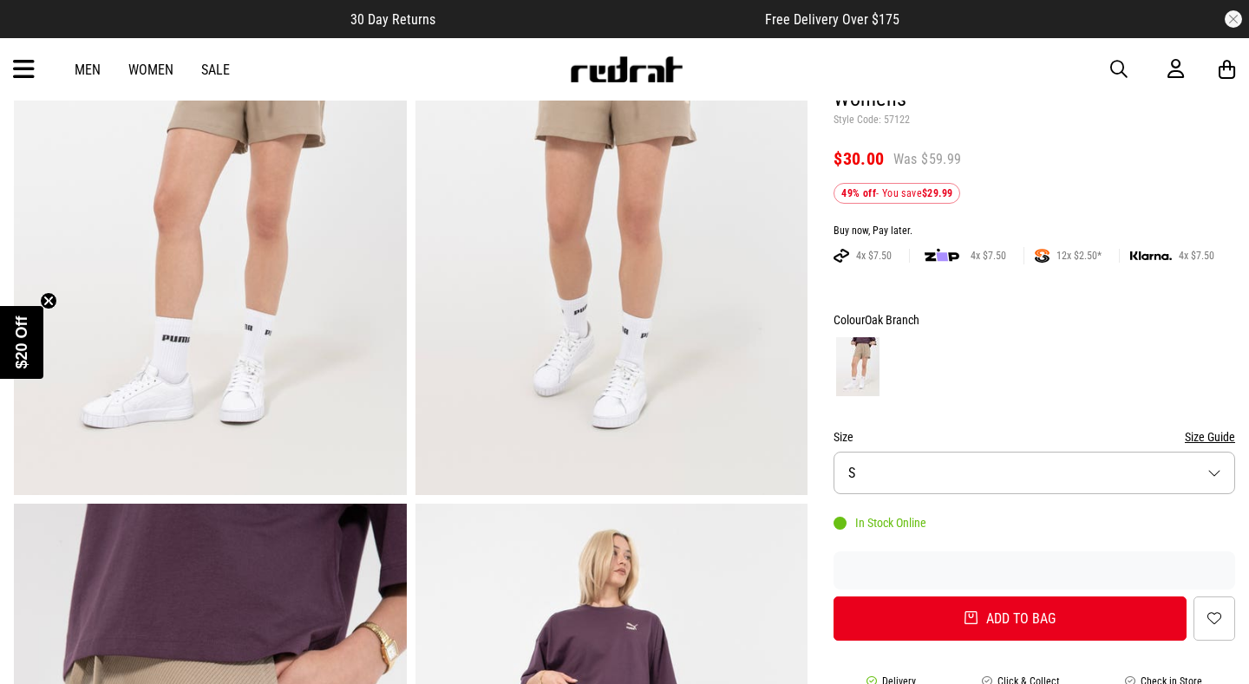
scroll to position [230, 0]
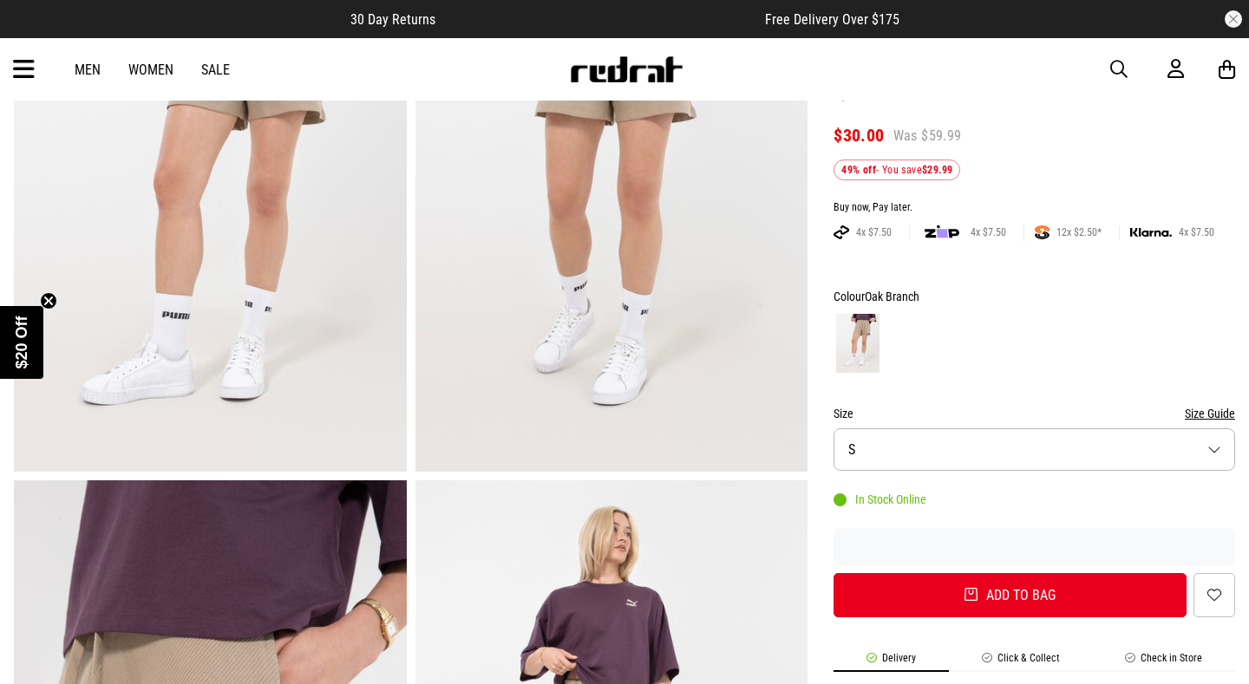
click at [890, 429] on button "Size S" at bounding box center [1035, 450] width 402 height 43
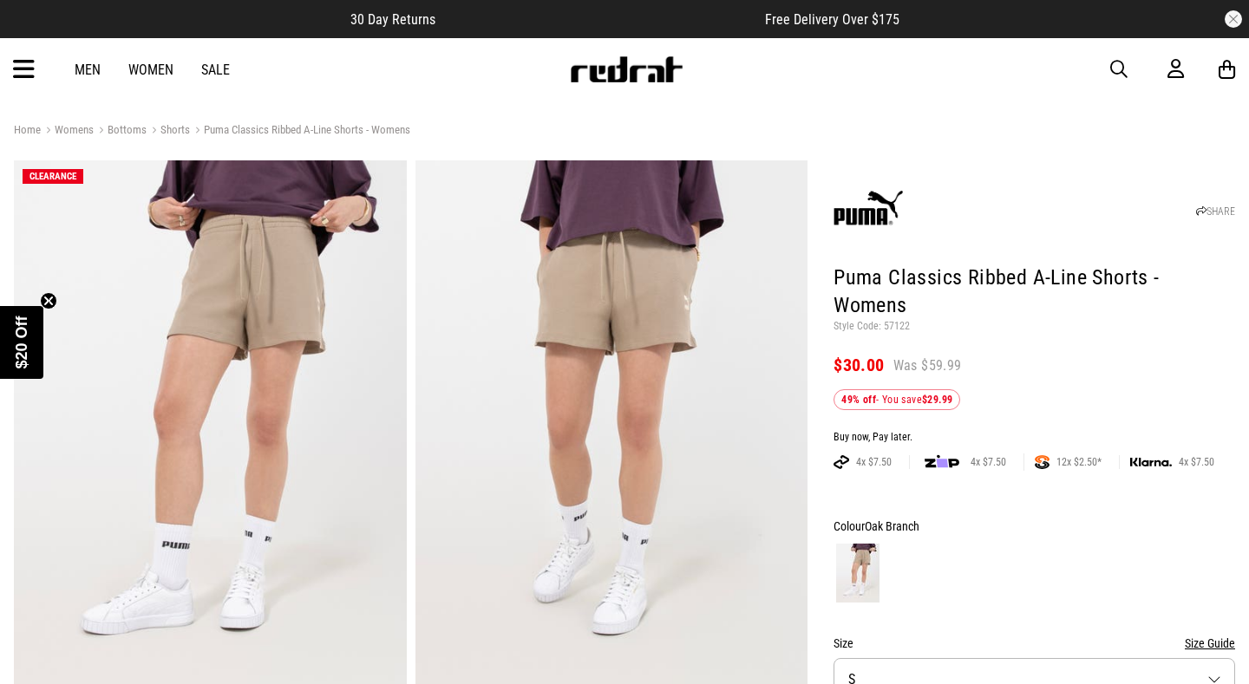
scroll to position [0, 0]
click at [155, 62] on link "Women" at bounding box center [150, 70] width 45 height 16
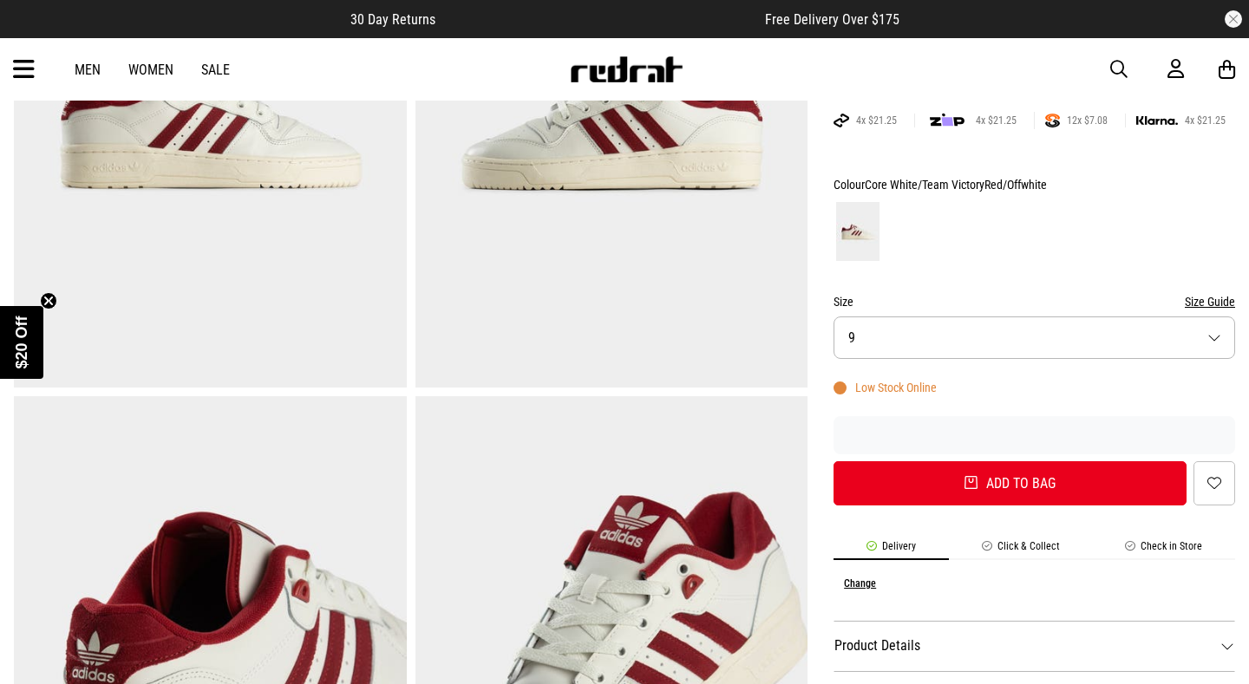
scroll to position [319, 0]
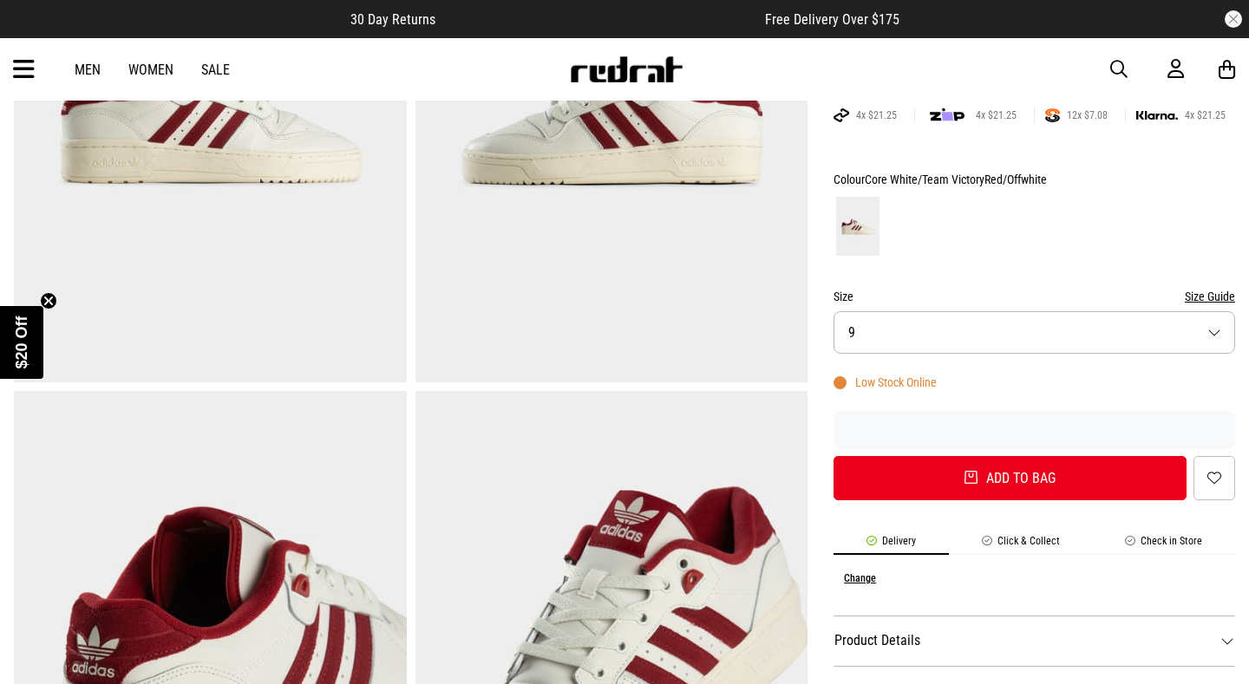
click at [918, 329] on button "Size 9" at bounding box center [1035, 332] width 402 height 43
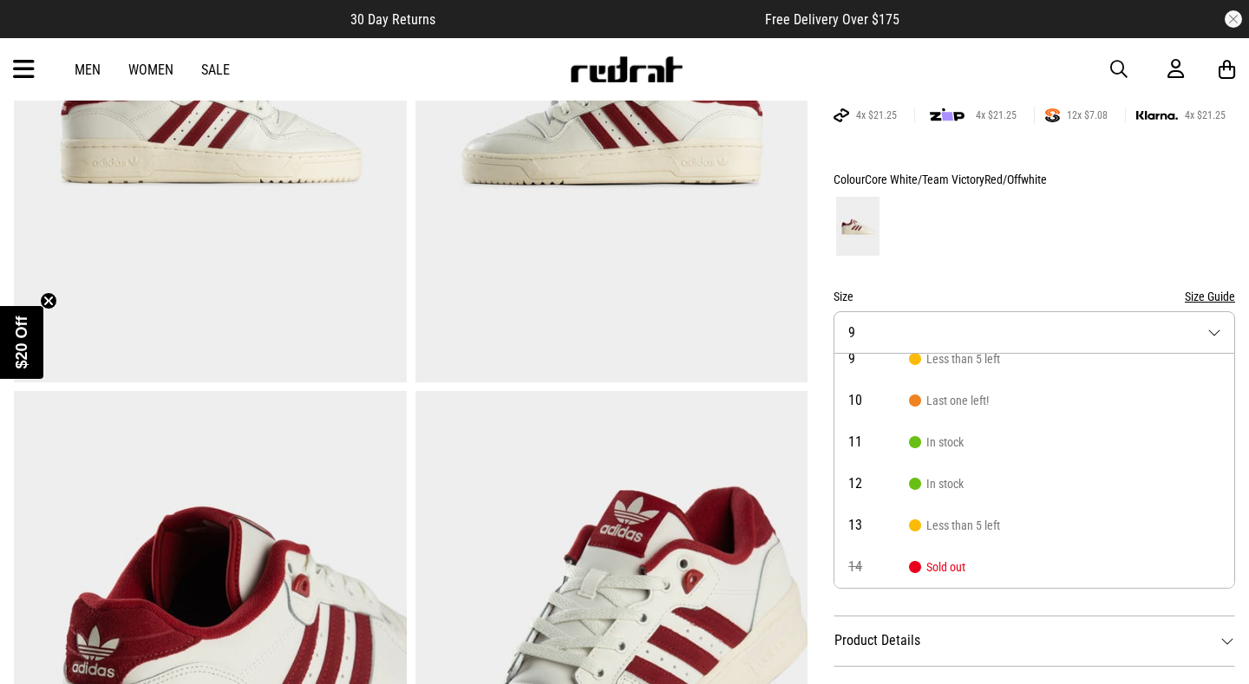
scroll to position [99, 0]
click at [938, 269] on form "Colour Core White/Team VictoryRed/Offwhite Size Size Guide Size 9 7 Sold out 8 …" at bounding box center [1035, 334] width 402 height 331
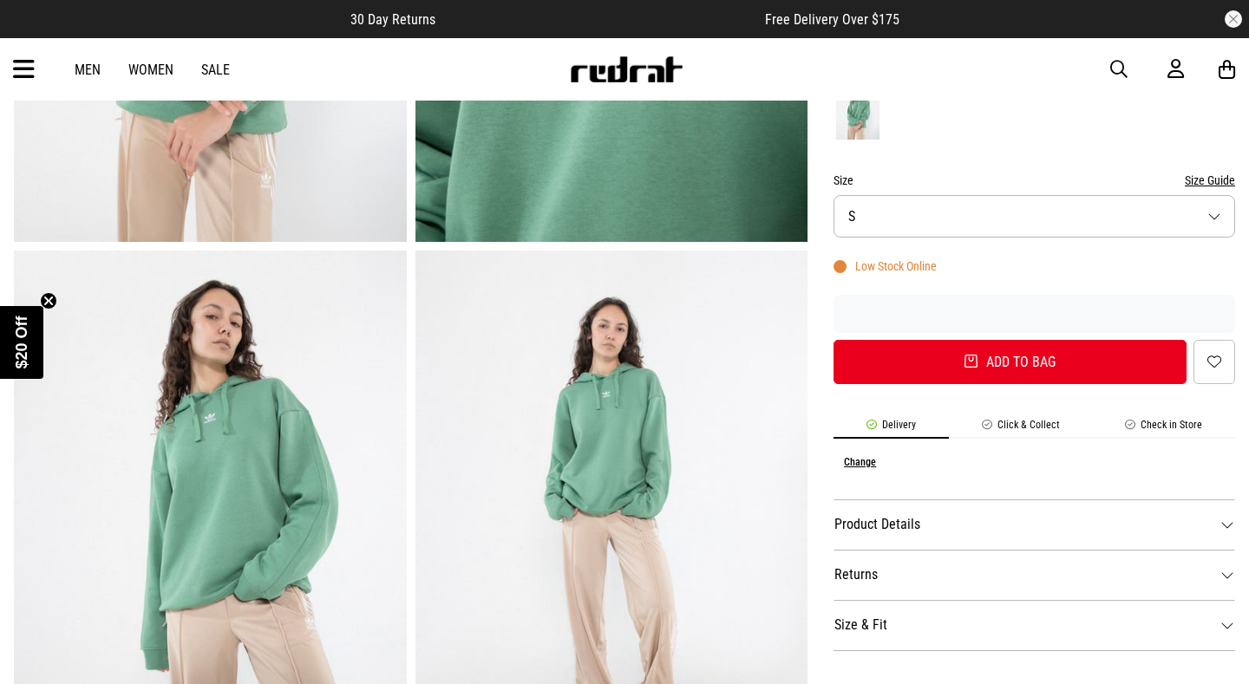
scroll to position [460, 0]
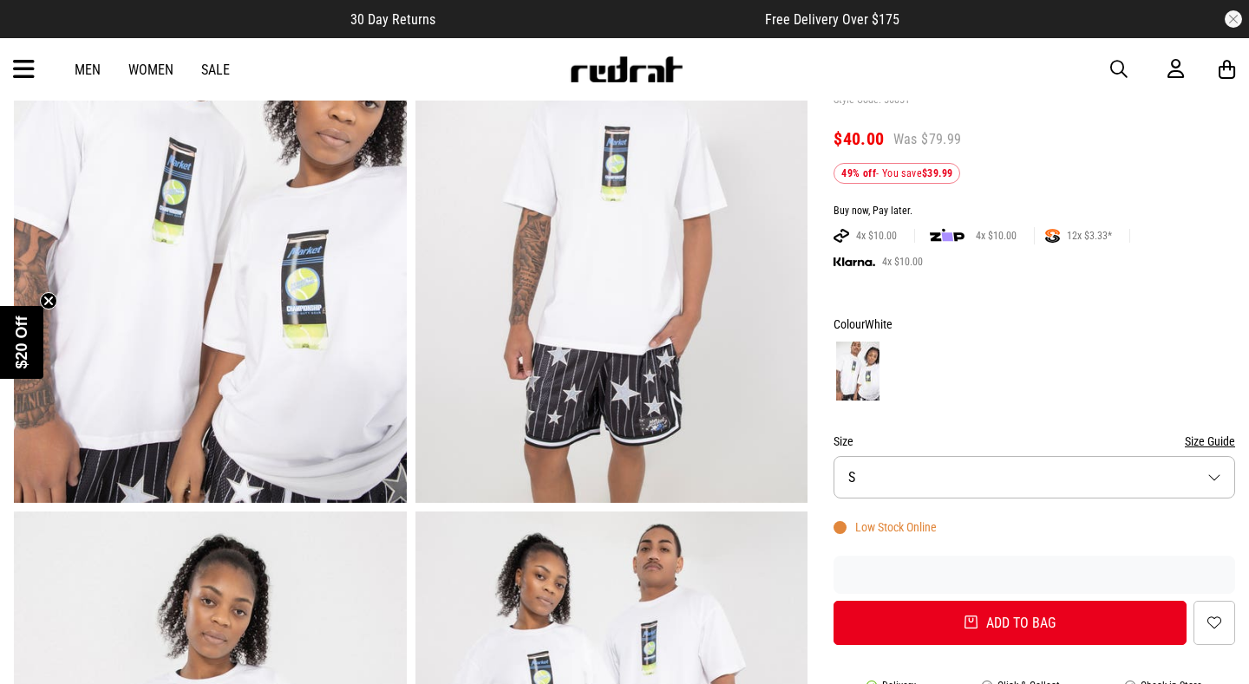
scroll to position [200, 1]
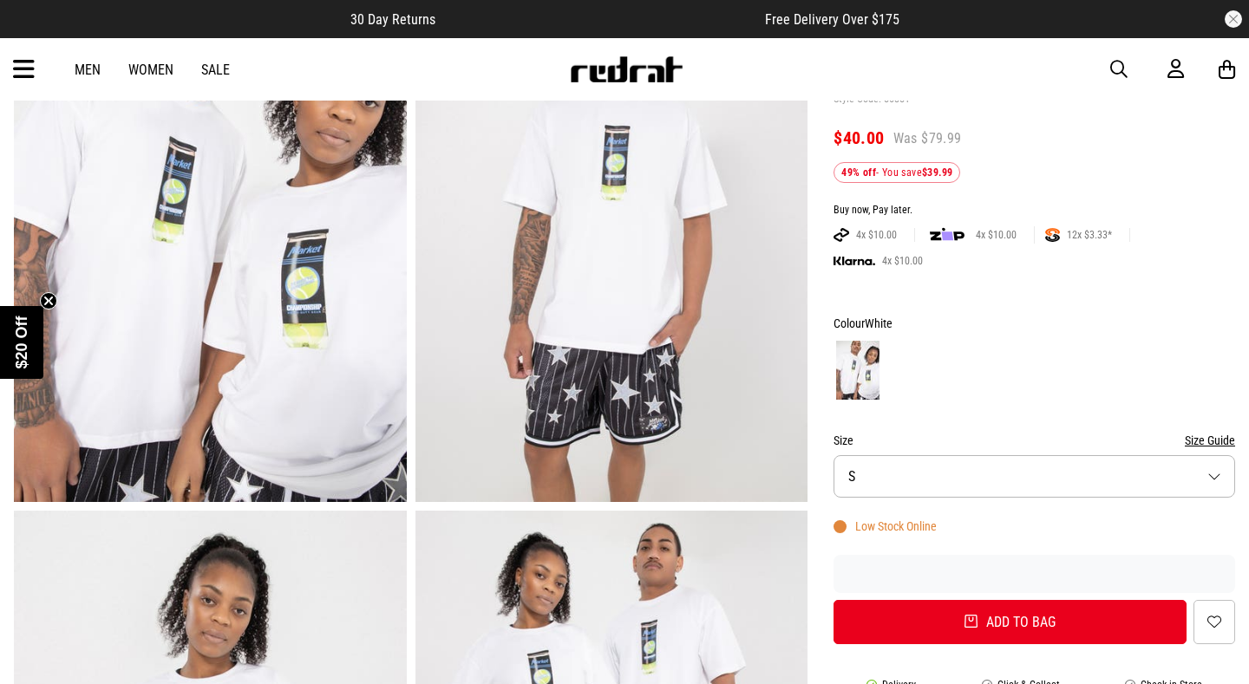
click at [909, 477] on button "Size S" at bounding box center [1035, 476] width 402 height 43
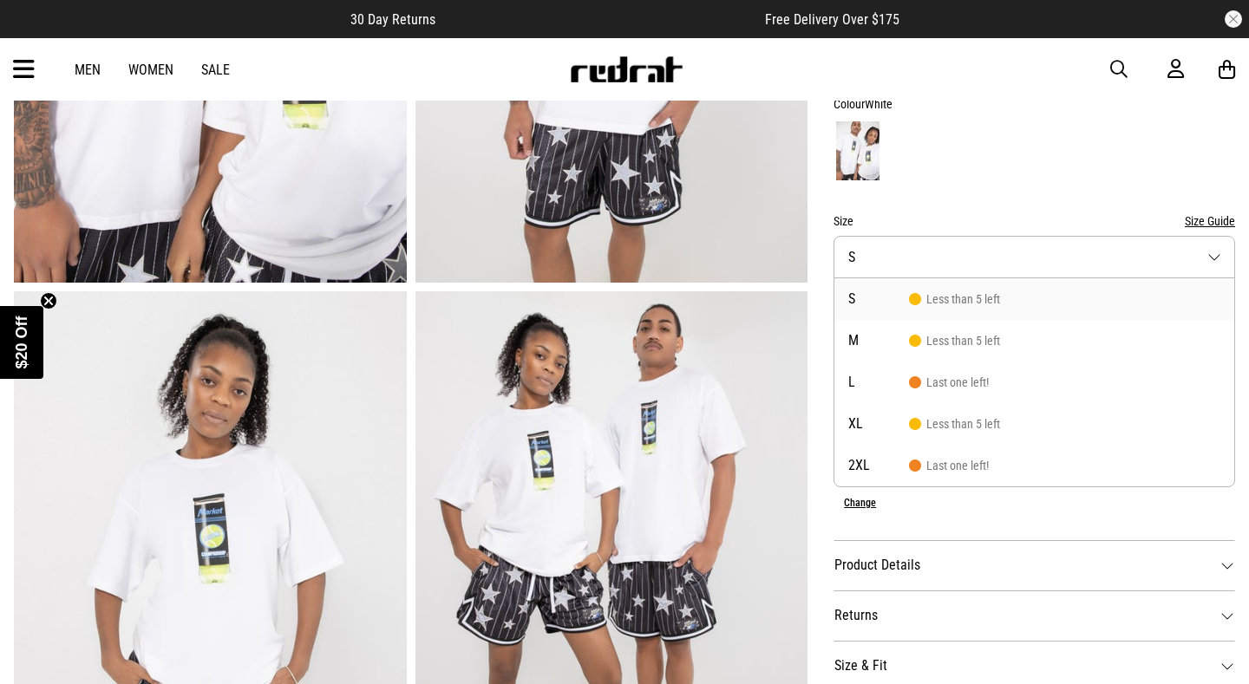
scroll to position [420, 0]
click at [278, 449] on img at bounding box center [210, 561] width 393 height 541
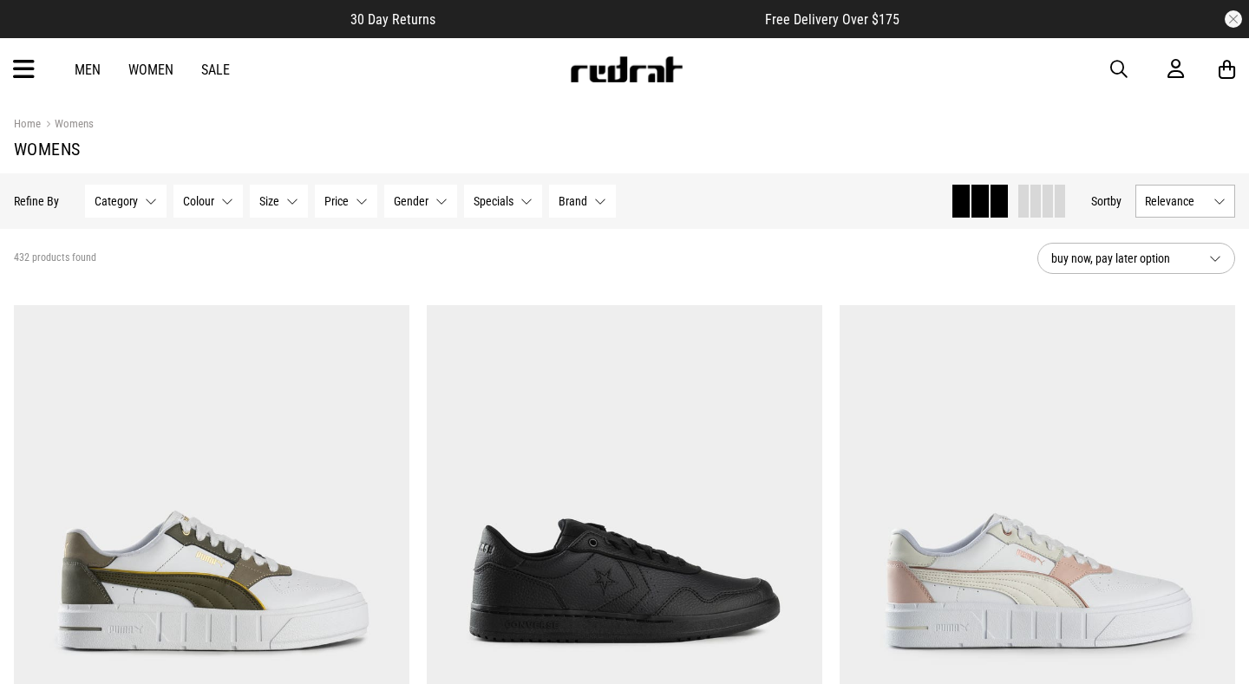
click at [32, 72] on icon at bounding box center [24, 70] width 22 height 29
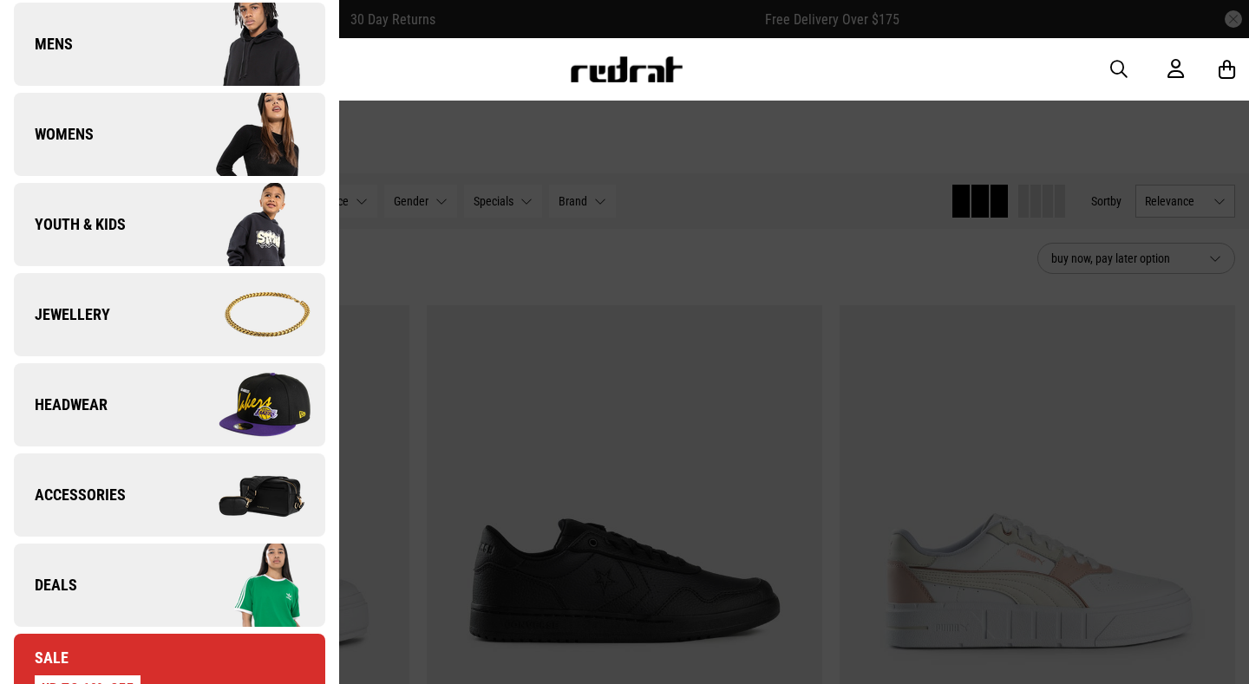
scroll to position [276, 0]
click at [247, 501] on img at bounding box center [246, 494] width 155 height 87
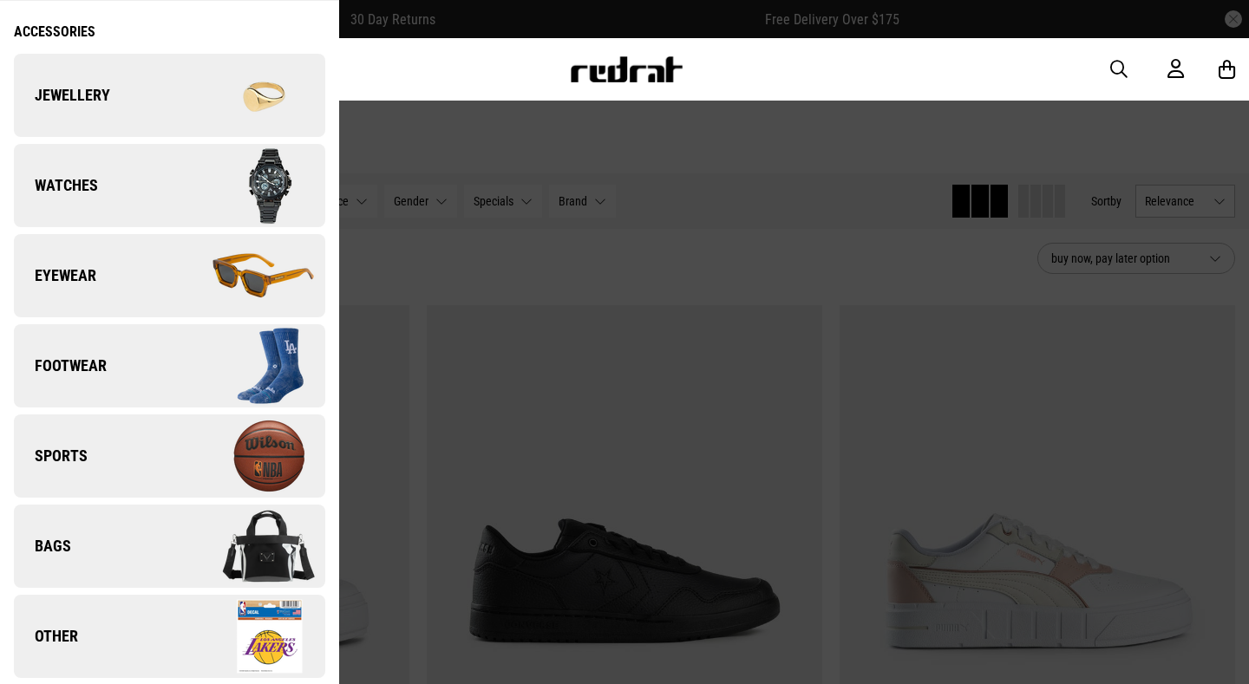
scroll to position [68, 0]
click at [173, 621] on img at bounding box center [246, 636] width 155 height 87
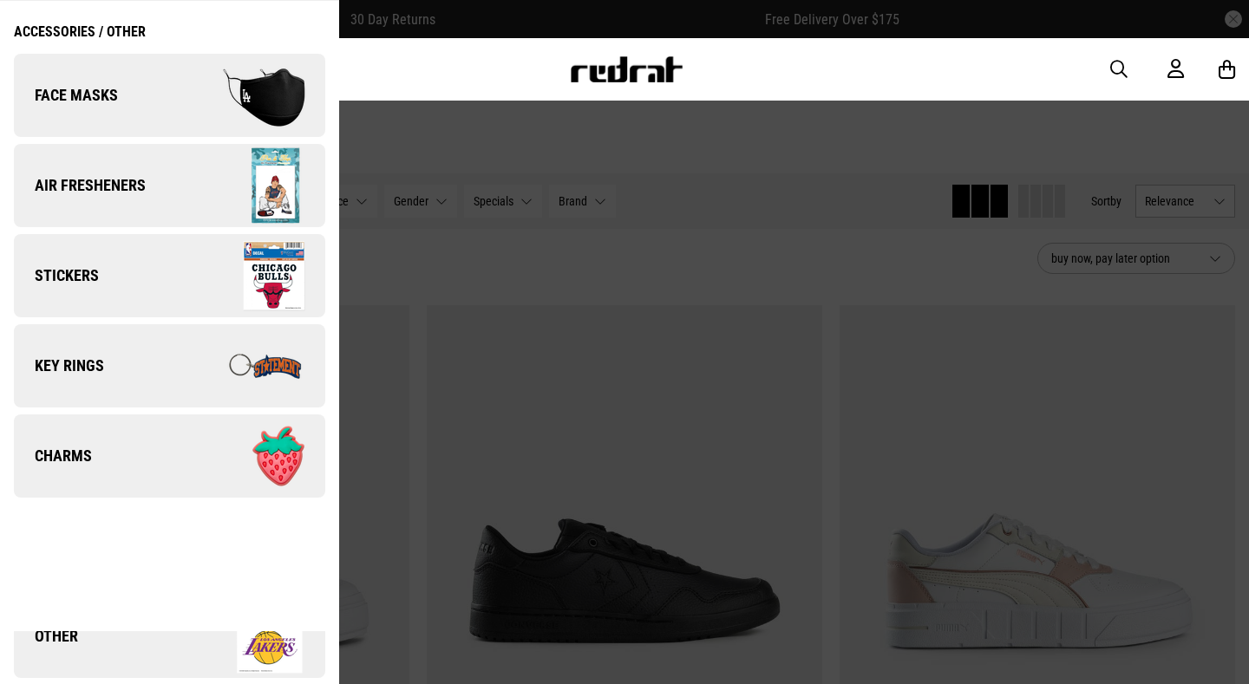
click at [468, 128] on div at bounding box center [624, 342] width 1249 height 684
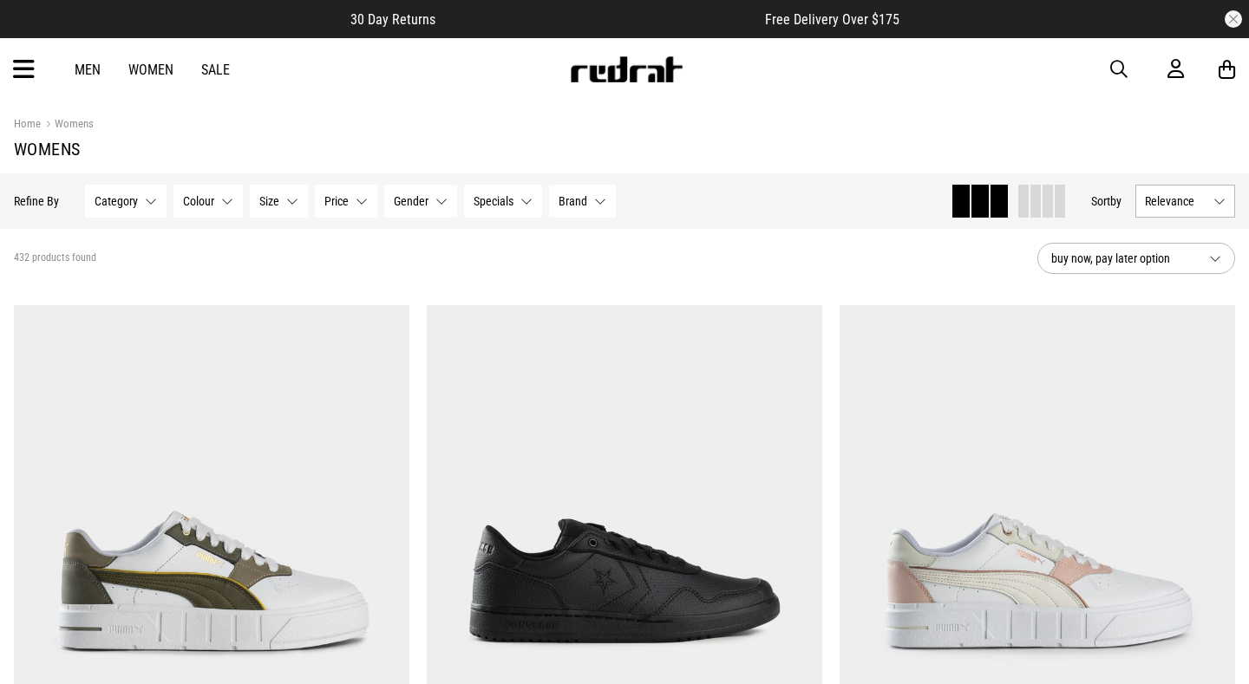
click at [24, 69] on icon at bounding box center [24, 70] width 22 height 29
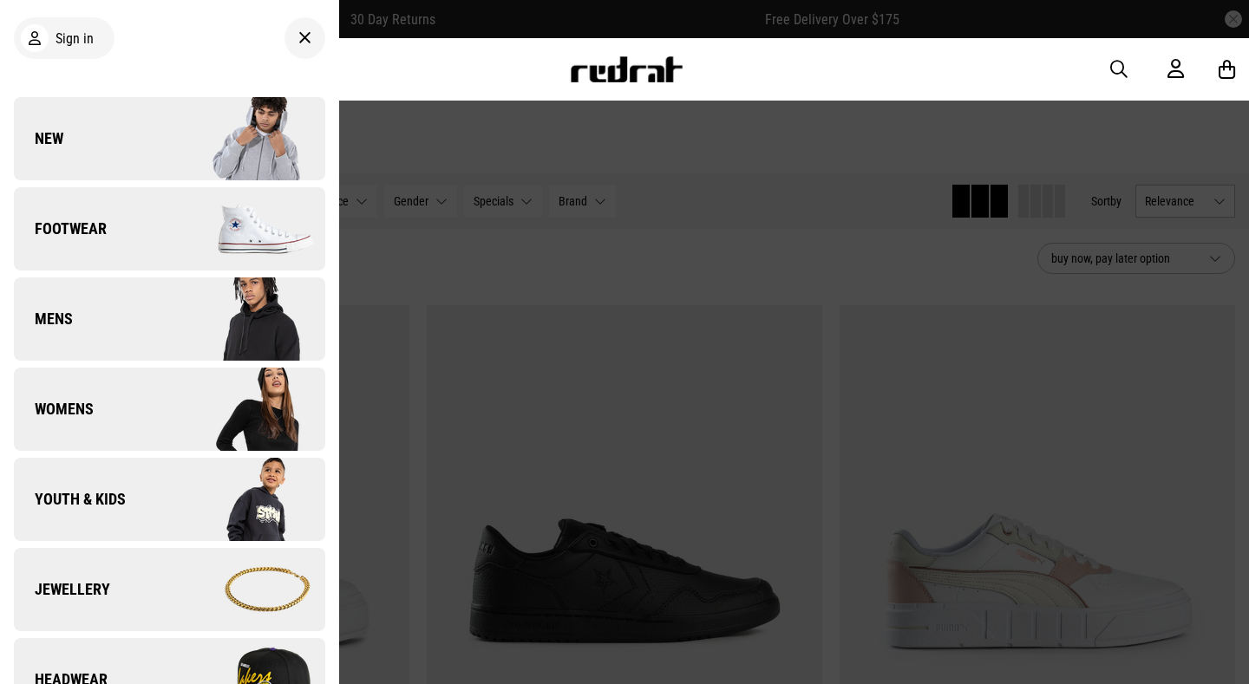
click at [756, 176] on div at bounding box center [624, 342] width 1249 height 684
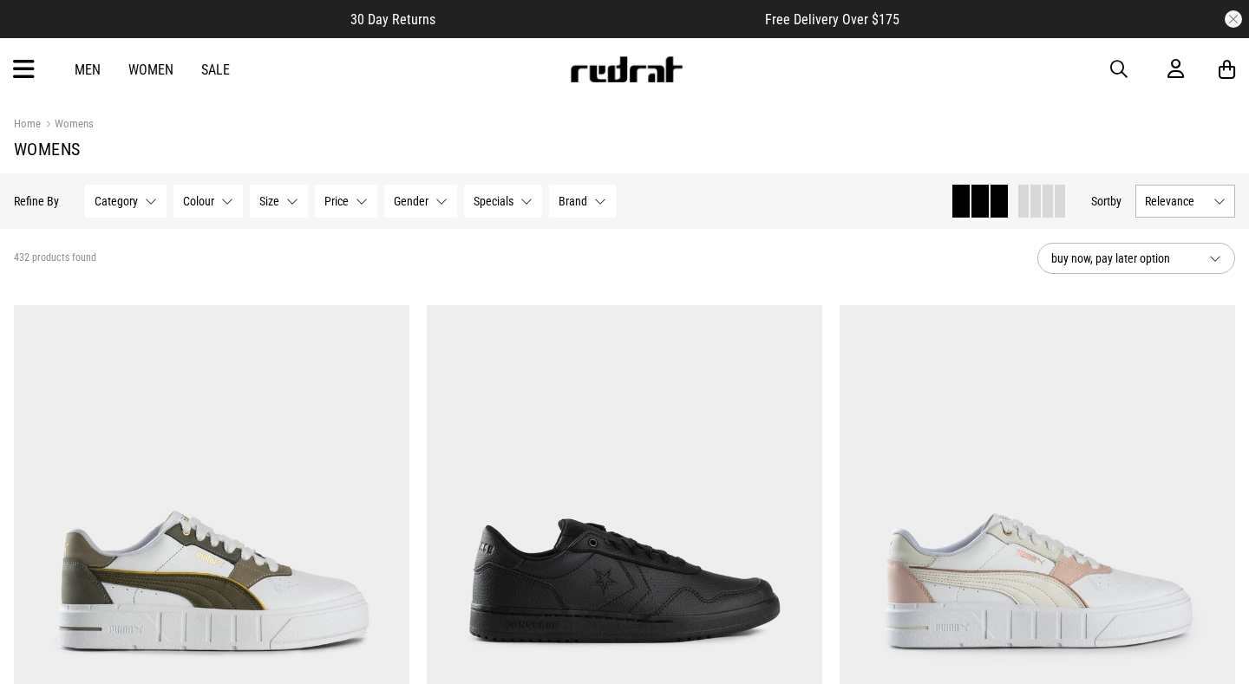
click at [1119, 63] on span "button" at bounding box center [1118, 69] width 17 height 21
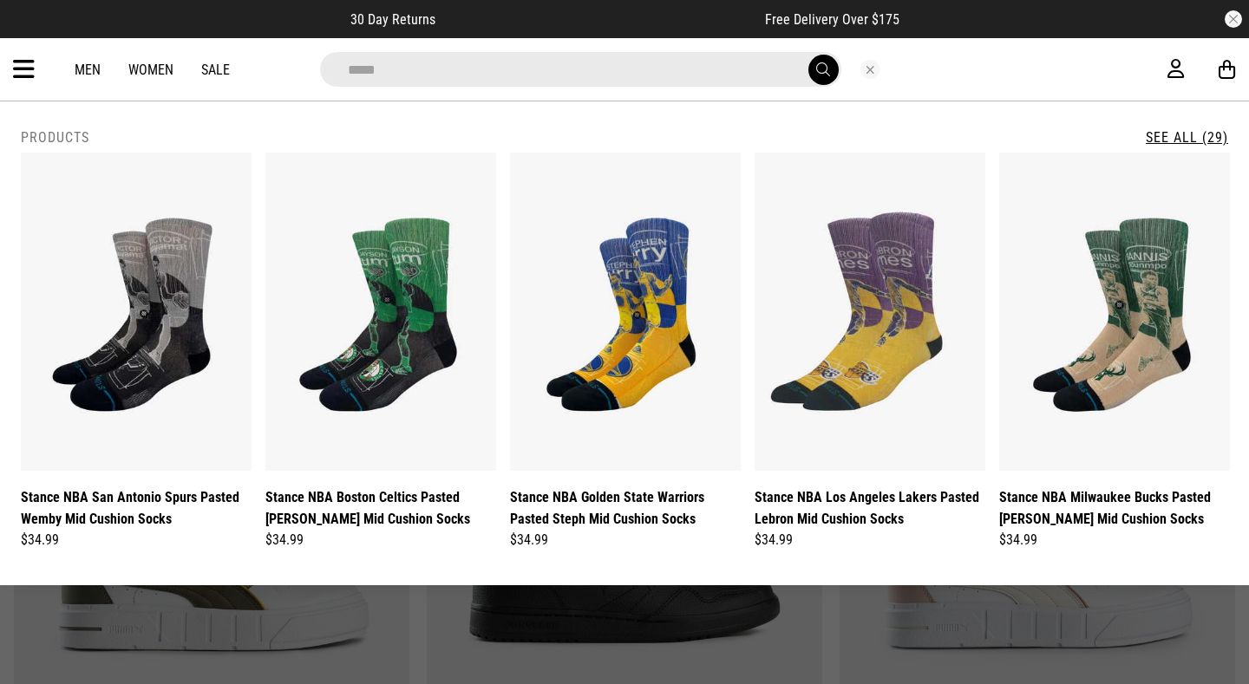
type input "*****"
click at [822, 69] on button "submit" at bounding box center [823, 70] width 30 height 30
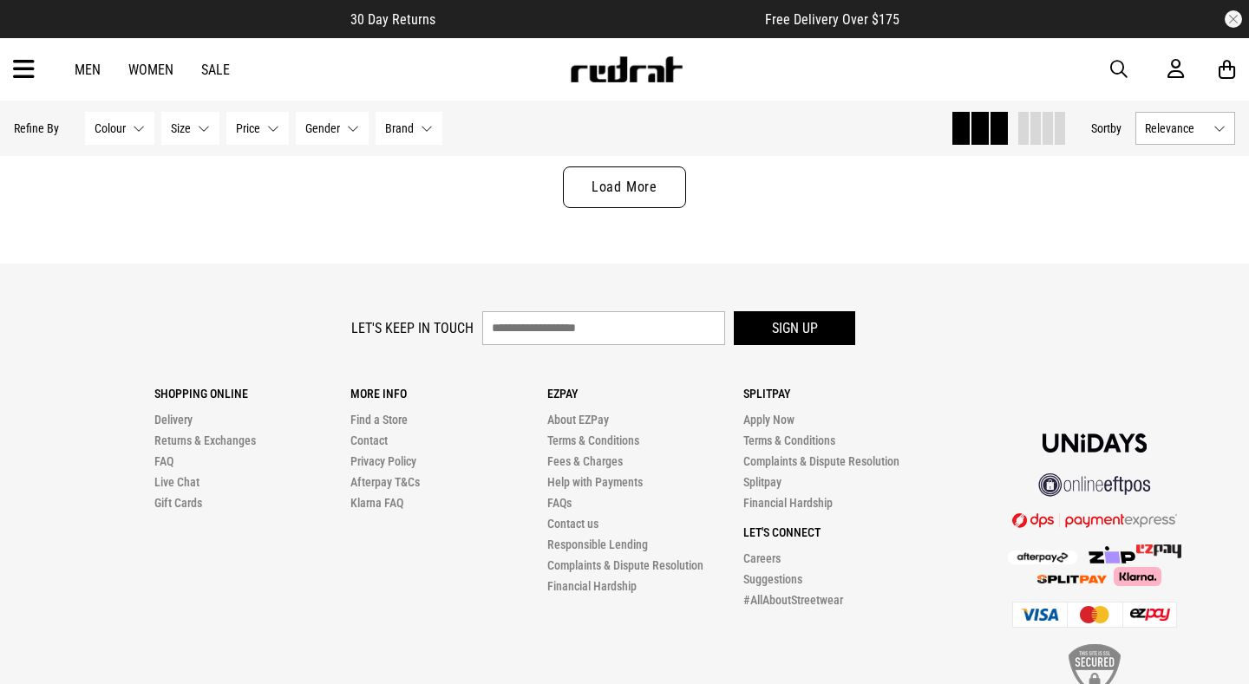
scroll to position [5659, 0]
